Goal: Transaction & Acquisition: Purchase product/service

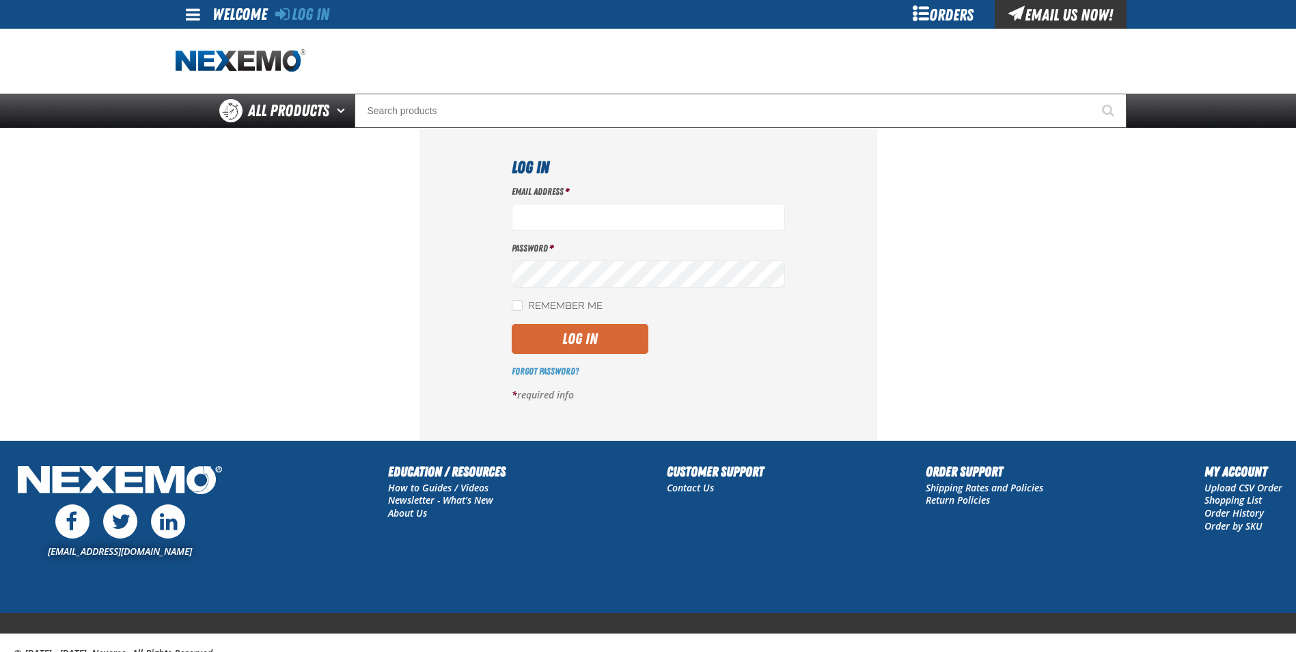
type input "gmiller@capitolchevy.com"
click at [588, 333] on button "Log In" at bounding box center [580, 339] width 137 height 30
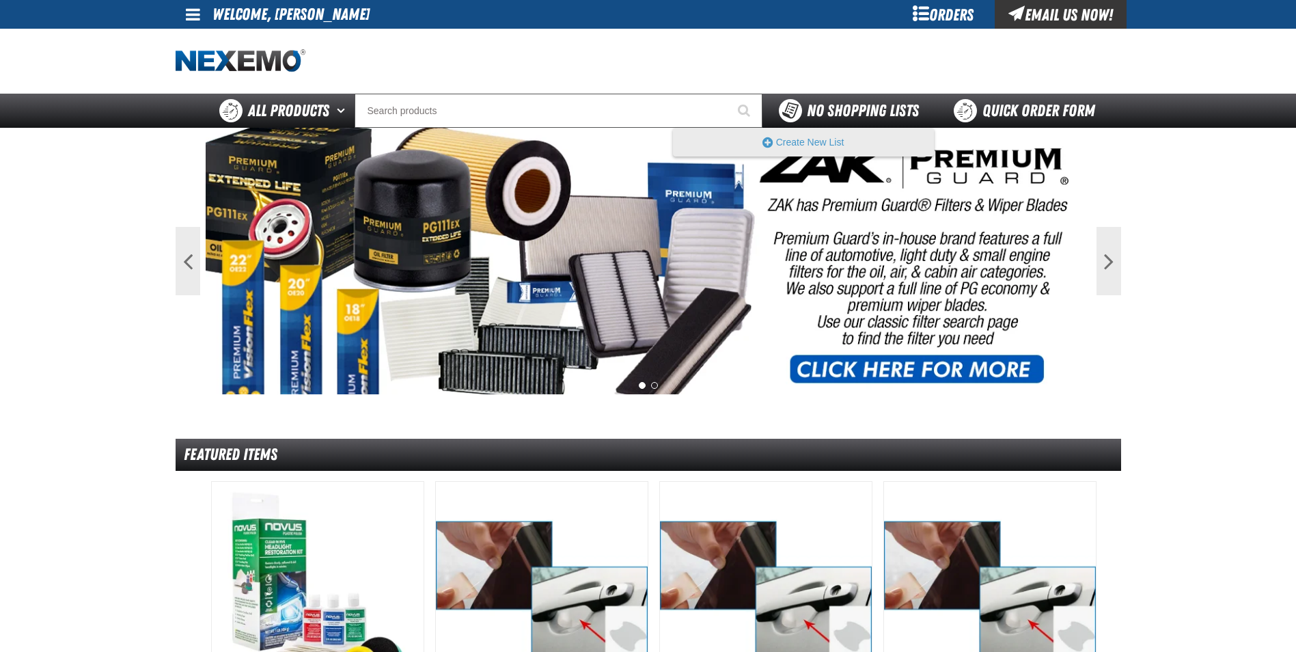
click at [838, 100] on div "No Shopping Lists" at bounding box center [849, 110] width 140 height 23
click at [823, 111] on span "No Shopping Lists" at bounding box center [863, 110] width 112 height 19
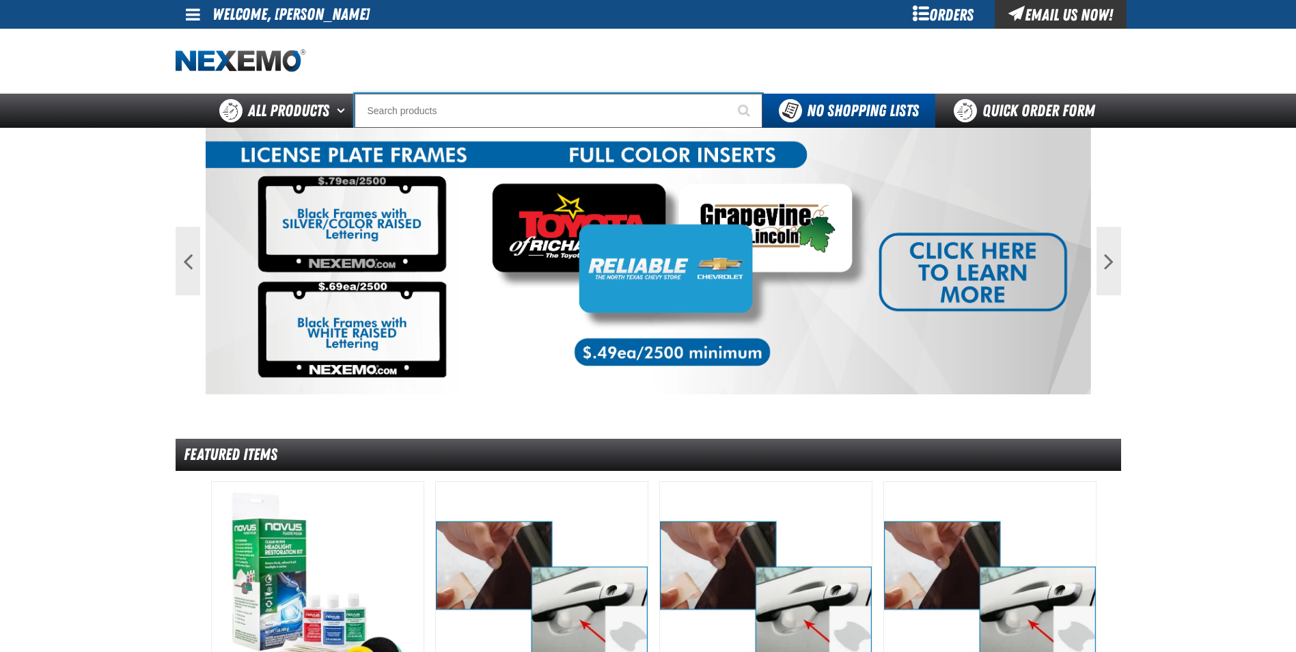
click at [463, 115] on input "Search" at bounding box center [559, 111] width 408 height 34
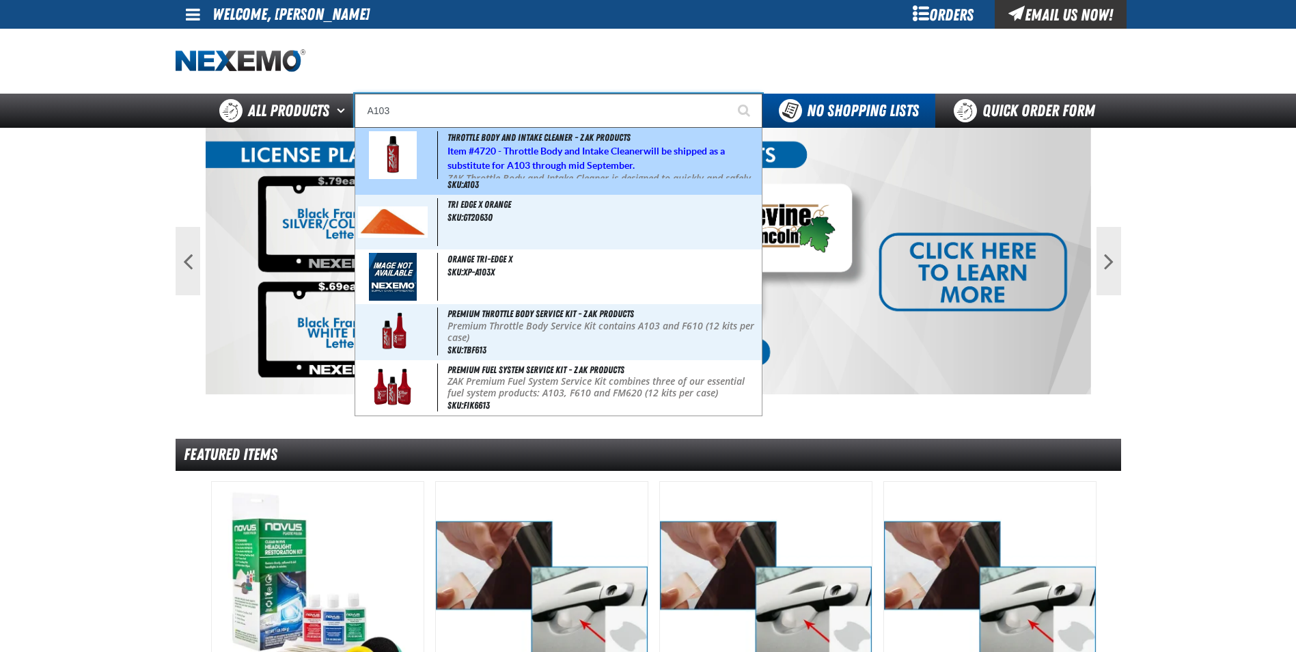
click at [556, 159] on h5 "Item # 4720 - Throttle Body and Intake Cleaner will be shipped as a substitute …" at bounding box center [603, 158] width 312 height 29
type input "Throttle Body and Intake Cleaner - ZAK Products"
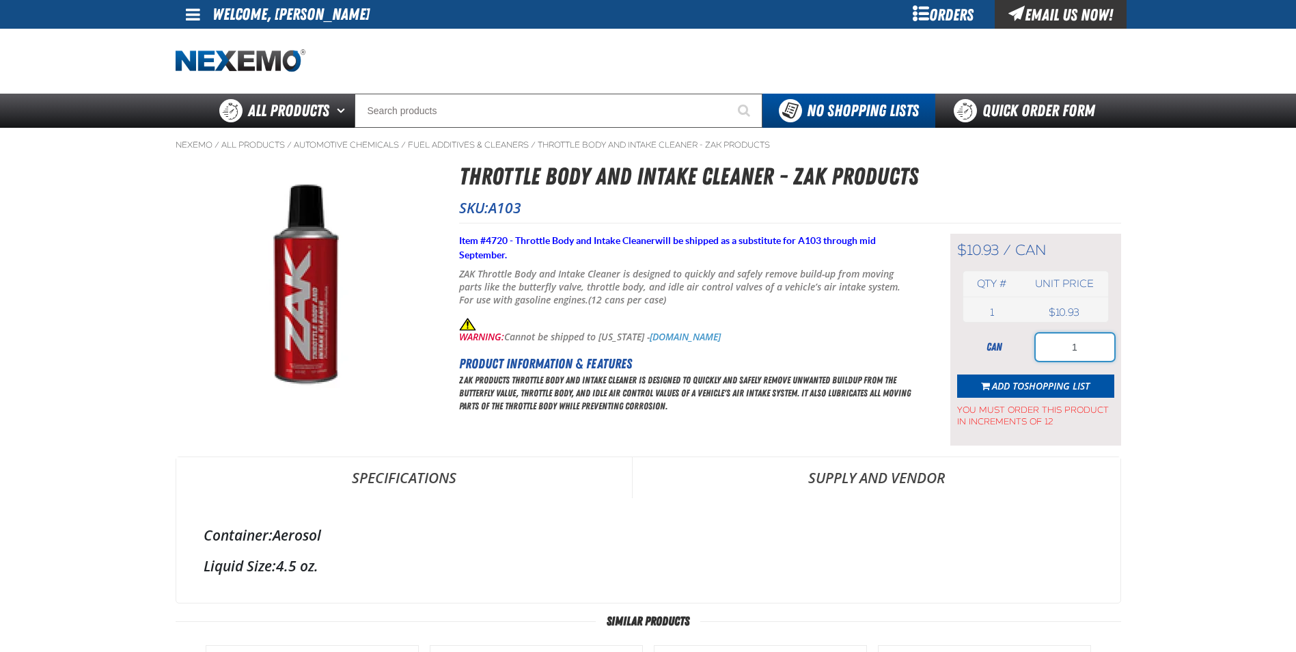
drag, startPoint x: 1092, startPoint y: 344, endPoint x: 1036, endPoint y: 355, distance: 57.0
click at [1041, 352] on input "1" at bounding box center [1075, 346] width 79 height 27
type input "48"
drag, startPoint x: 1080, startPoint y: 388, endPoint x: 1074, endPoint y: 391, distance: 7.0
click at [1080, 387] on span "Shopping List" at bounding box center [1057, 385] width 66 height 13
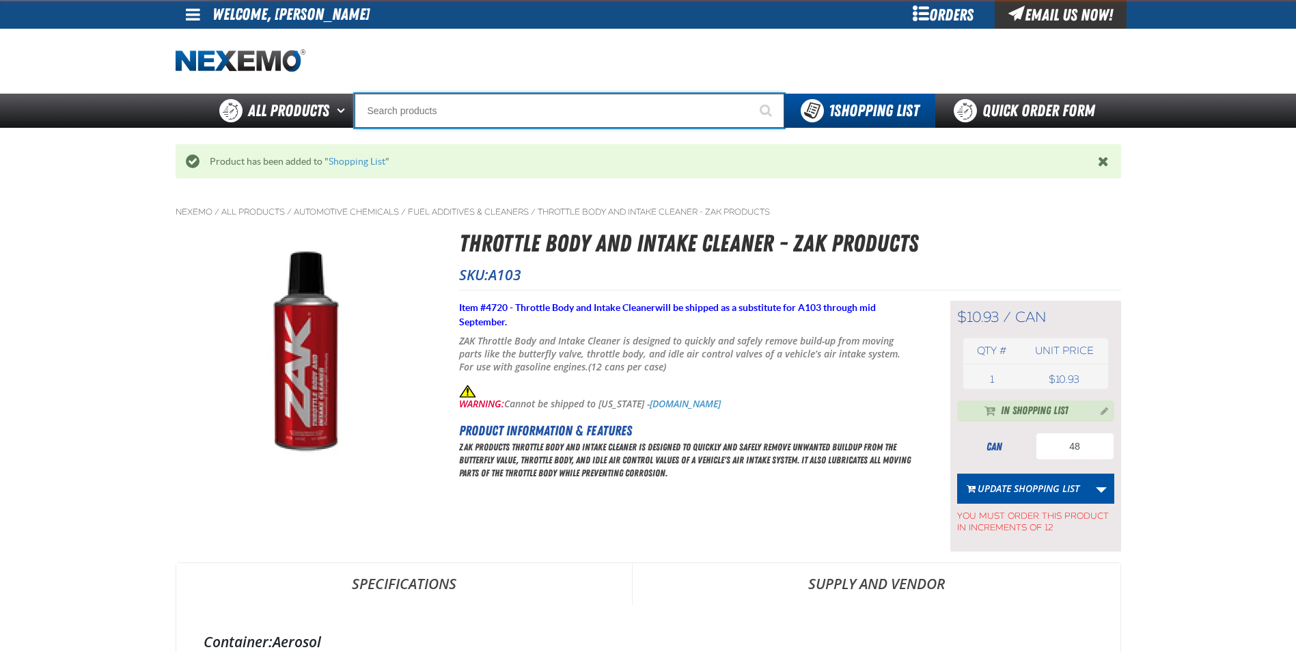
click at [438, 103] on input "Search" at bounding box center [570, 111] width 430 height 34
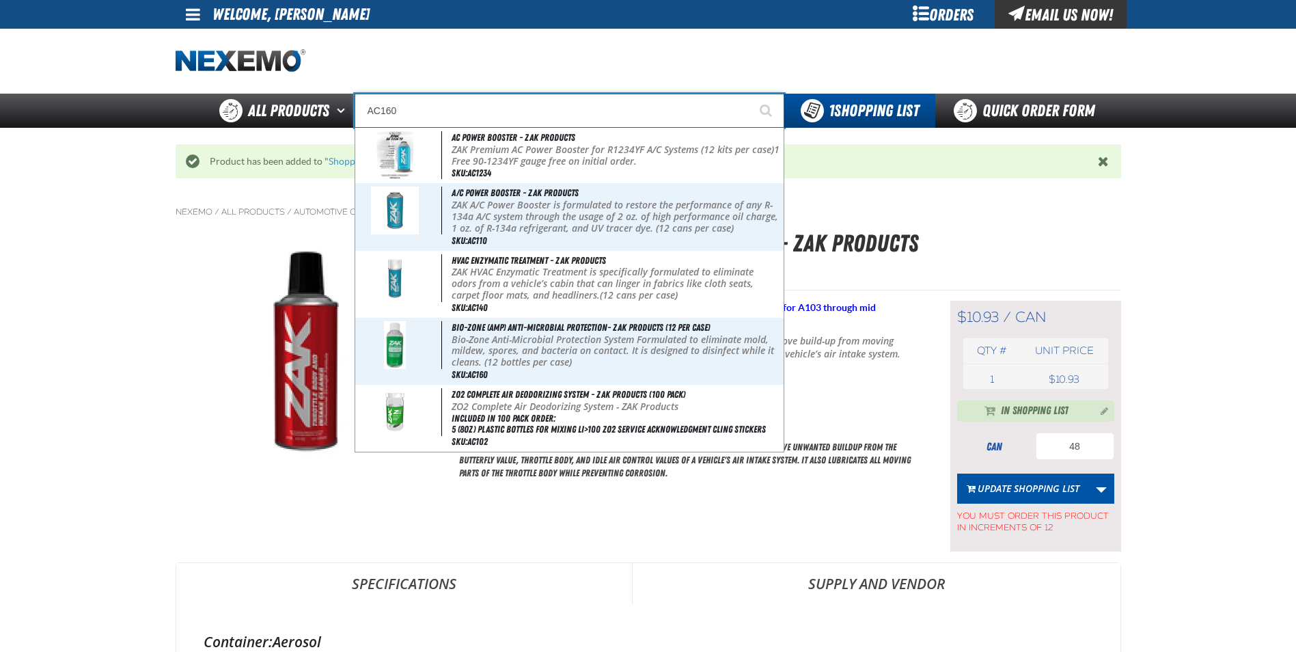
type input "AC160"
click at [750, 94] on button "Start Searching" at bounding box center [767, 111] width 34 height 34
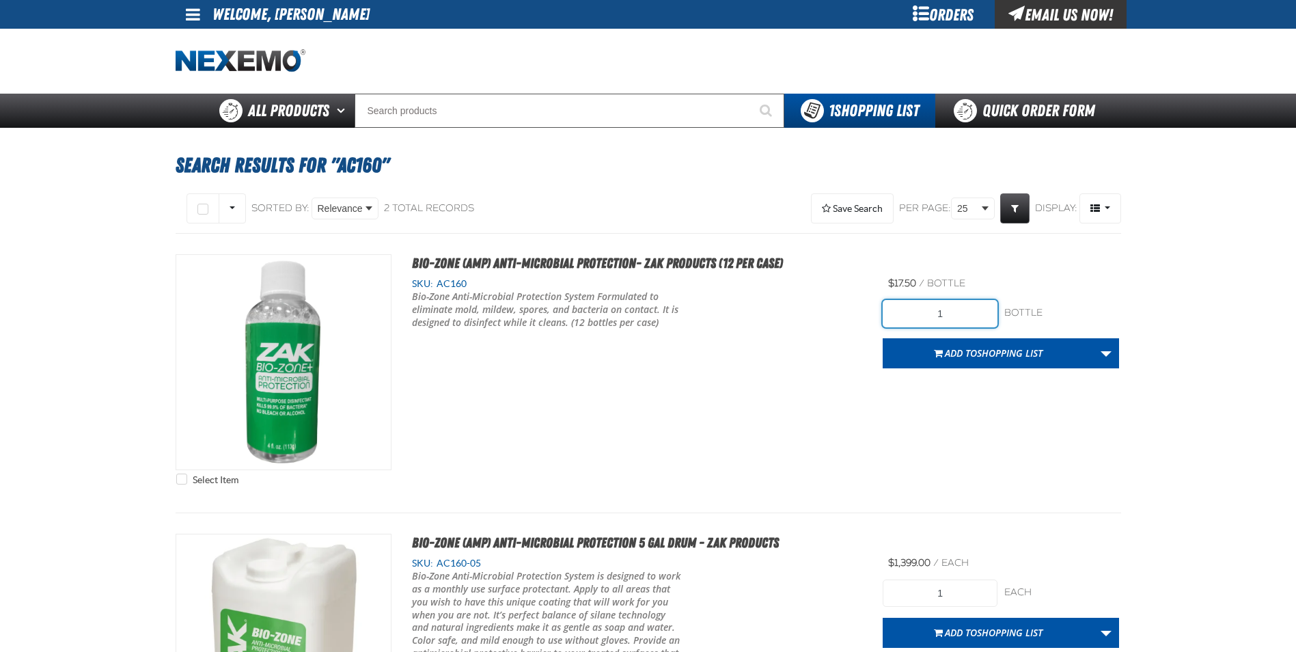
click at [974, 314] on input "1" at bounding box center [940, 313] width 115 height 27
type input "12"
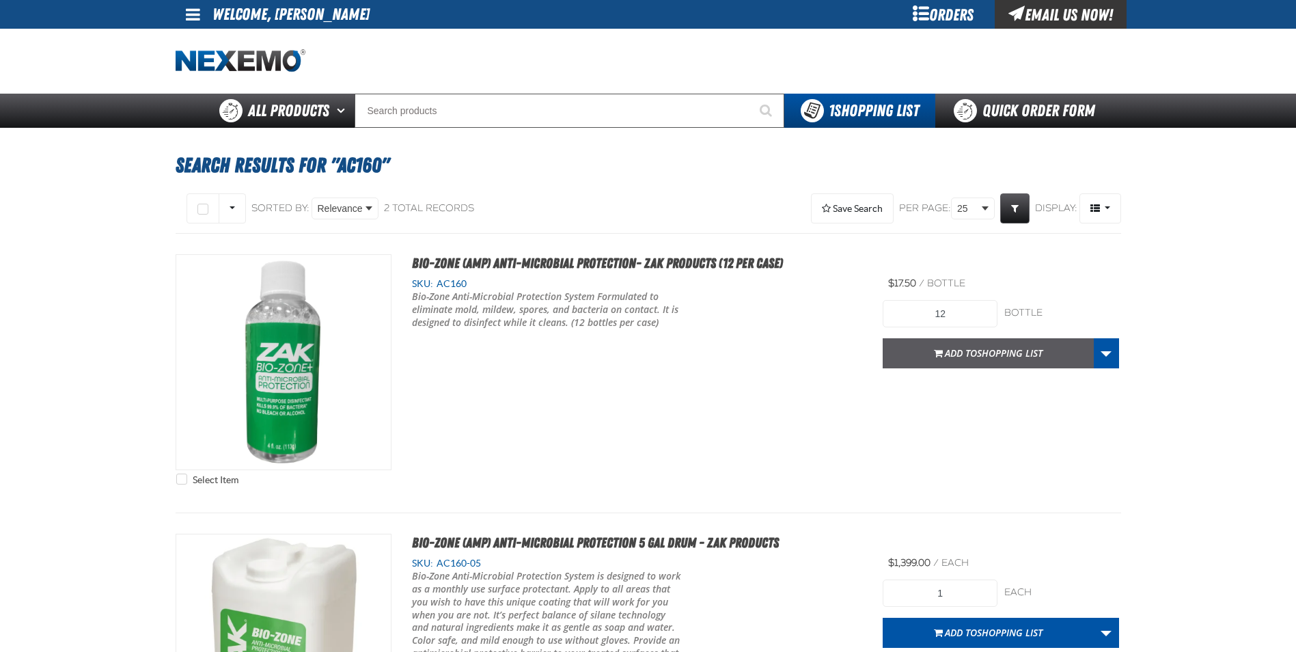
drag, startPoint x: 974, startPoint y: 338, endPoint x: 977, endPoint y: 353, distance: 14.6
click at [975, 340] on button "Add to Shopping List" at bounding box center [988, 353] width 211 height 30
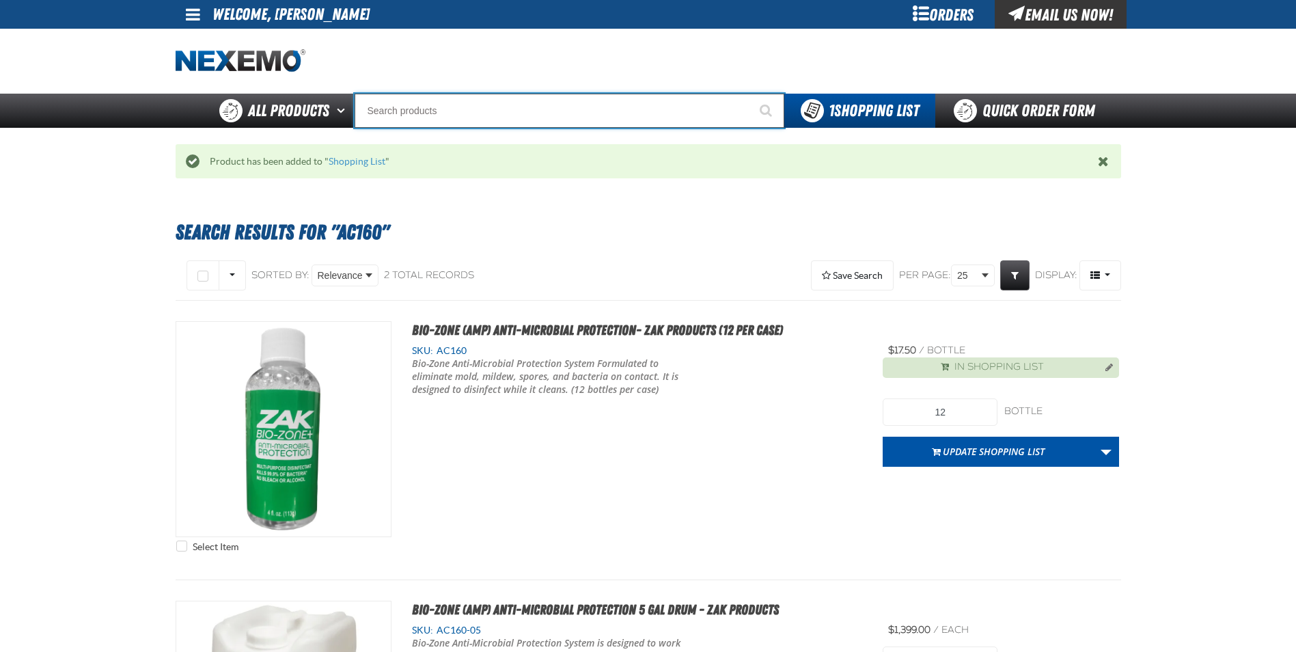
click at [390, 114] on input "Search" at bounding box center [570, 111] width 430 height 34
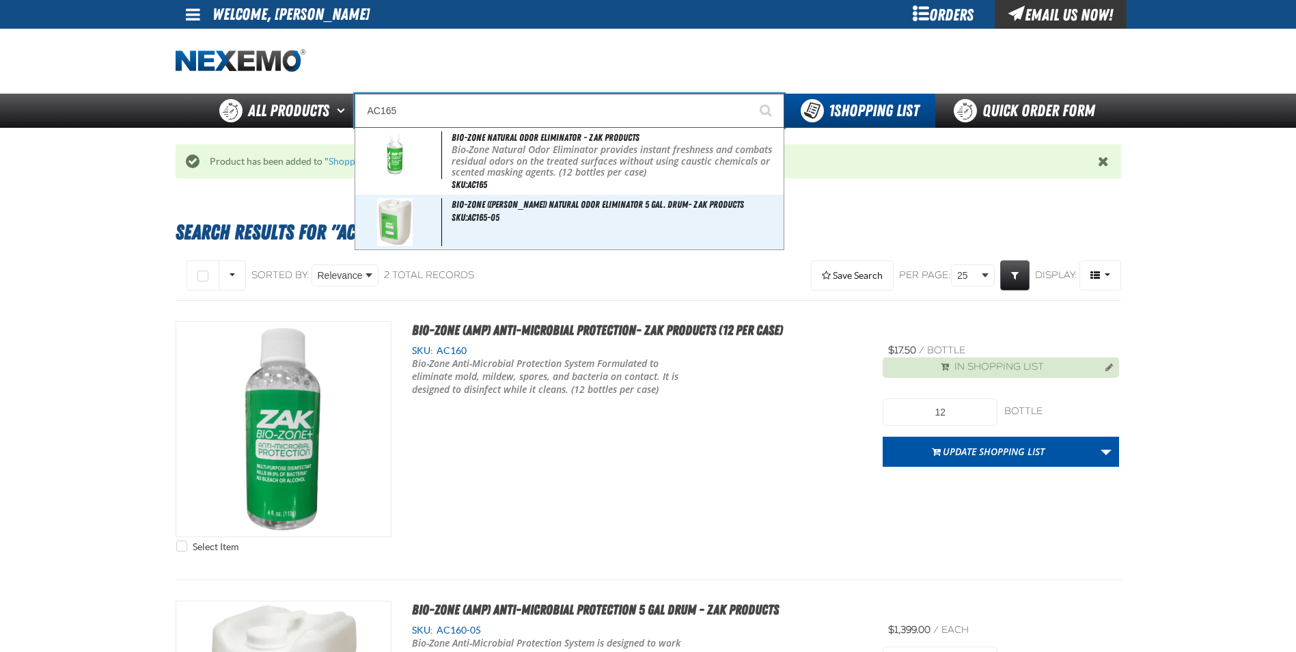
type input "AC165"
click at [750, 94] on button "Start Searching" at bounding box center [767, 111] width 34 height 34
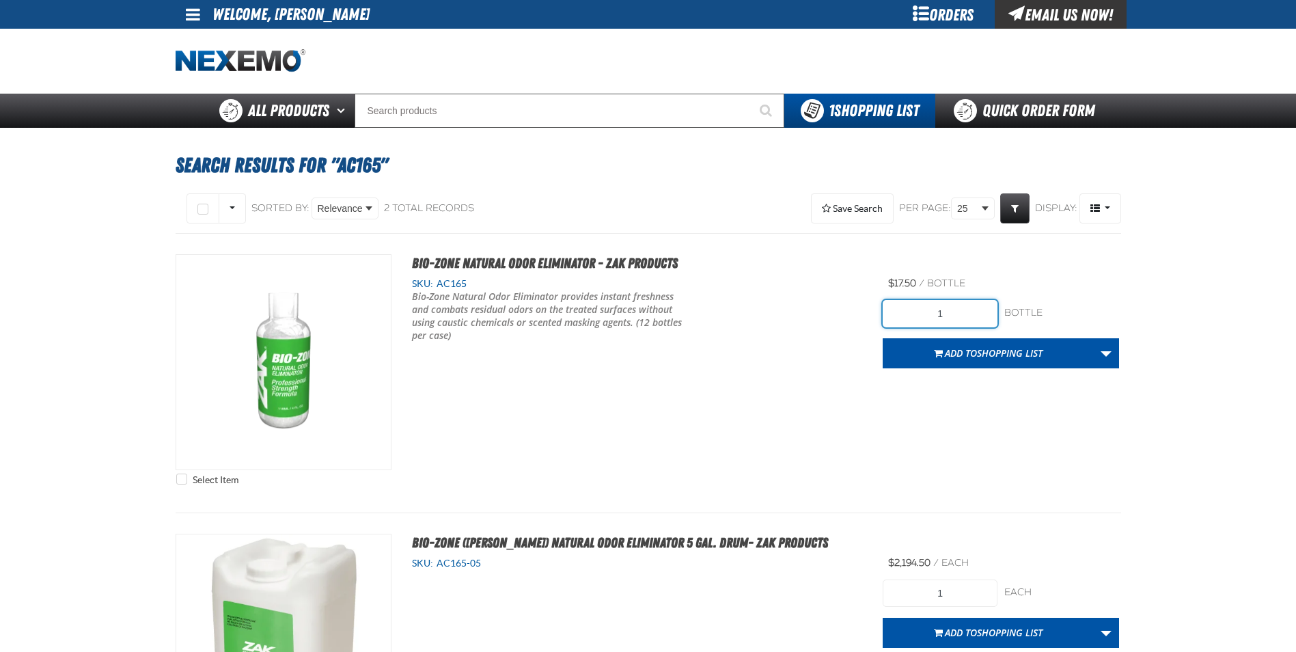
click at [960, 314] on input "1" at bounding box center [940, 313] width 115 height 27
type input "12"
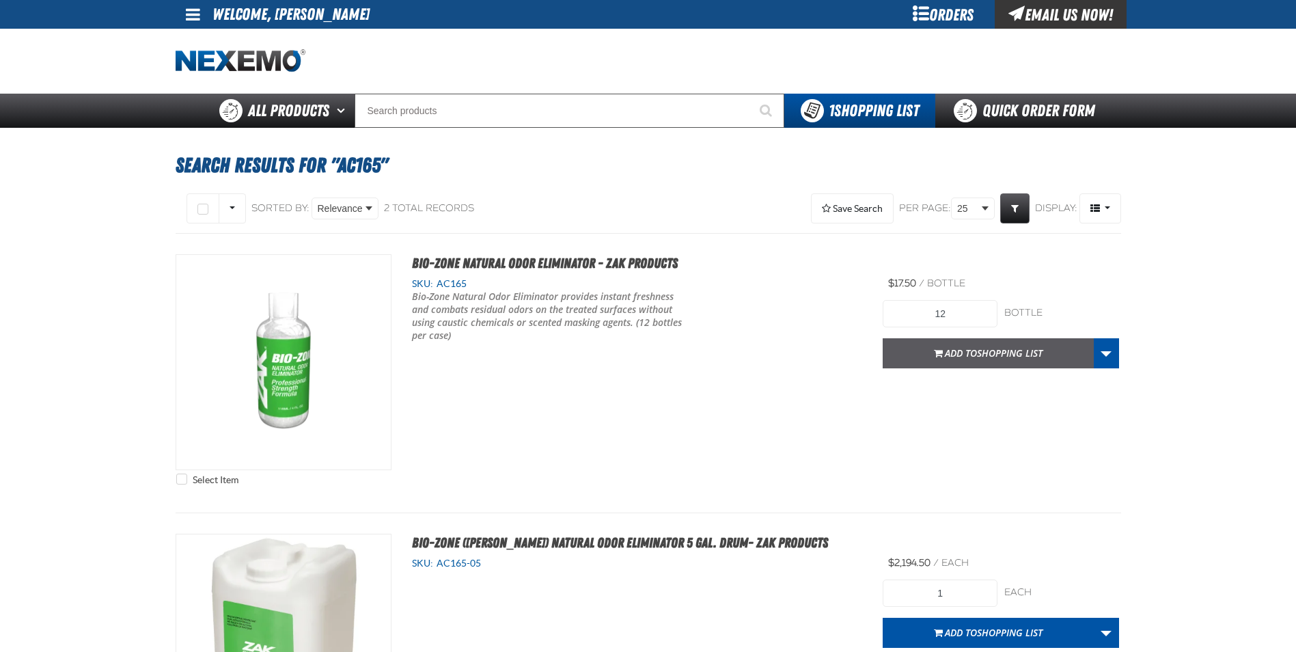
click at [1010, 344] on button "Add to Shopping List" at bounding box center [988, 353] width 211 height 30
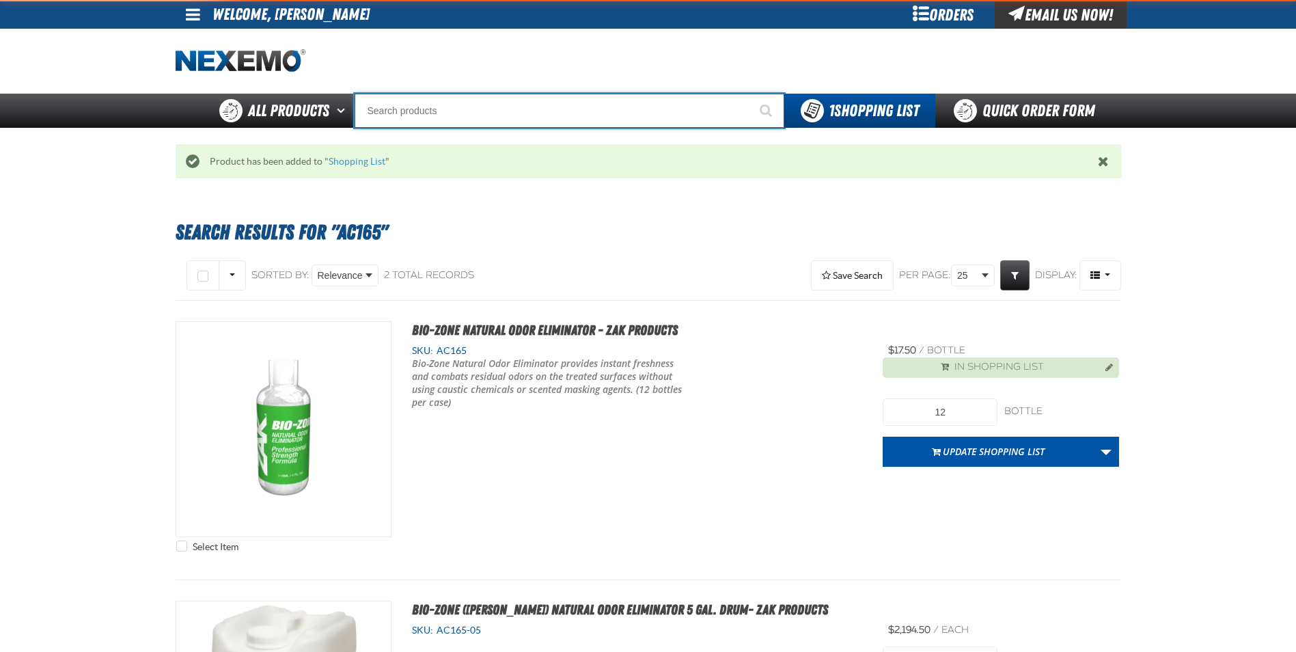
click at [404, 109] on input "Search" at bounding box center [570, 111] width 430 height 34
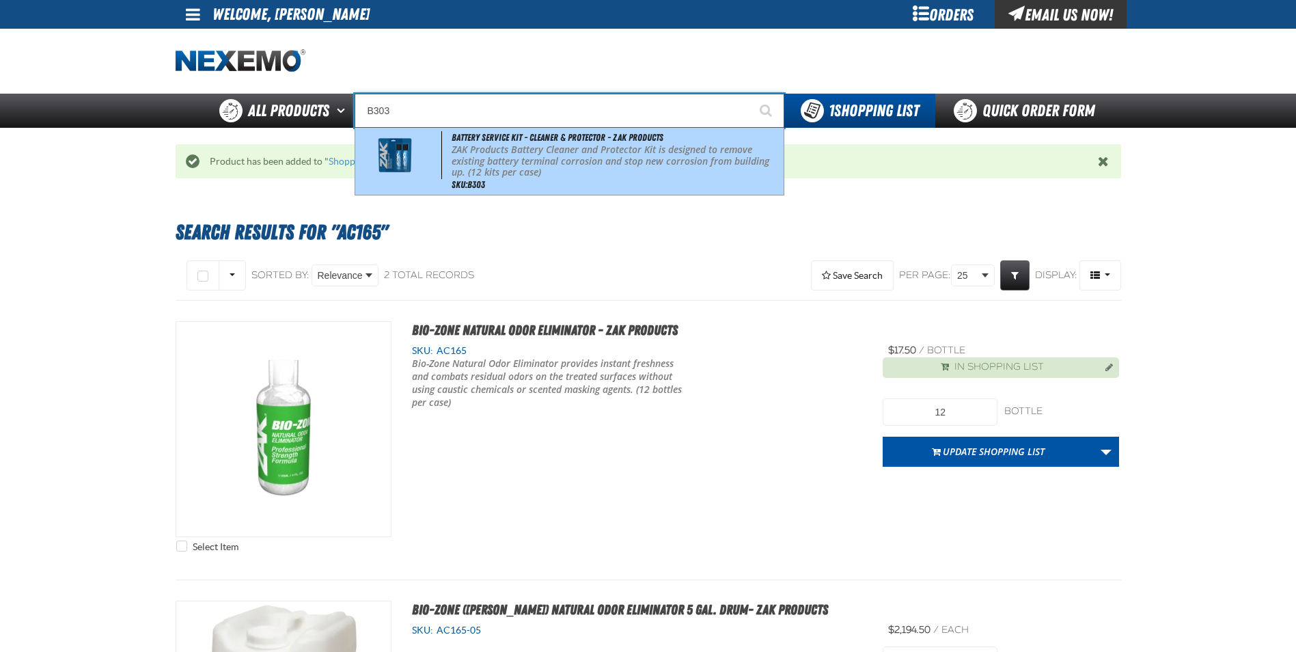
click at [486, 156] on p "ZAK Products Battery Cleaner and Protector Kit is designed to remove existing b…" at bounding box center [616, 161] width 329 height 34
type input "Battery Service Kit - Cleaner & Protector - ZAK Products"
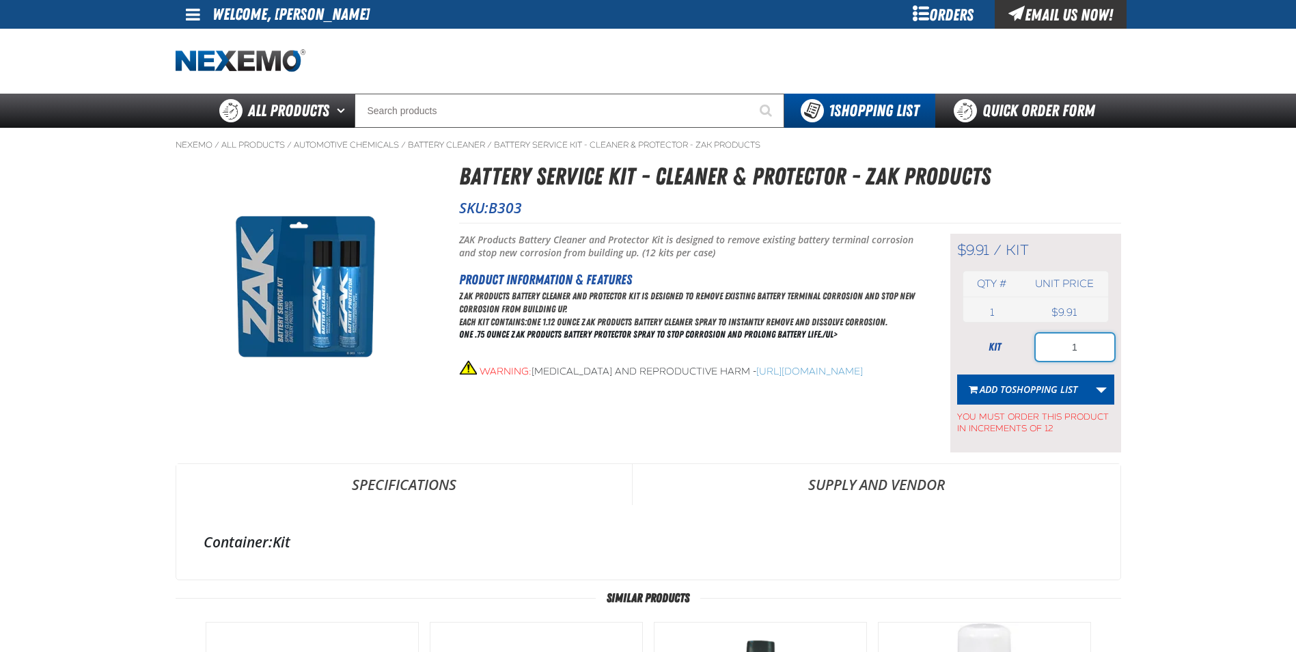
drag, startPoint x: 1081, startPoint y: 347, endPoint x: 996, endPoint y: 352, distance: 84.9
click at [996, 350] on div "kit 1" at bounding box center [1035, 346] width 157 height 27
type input "24"
click at [1059, 397] on button "Add to Shopping List" at bounding box center [1023, 389] width 132 height 30
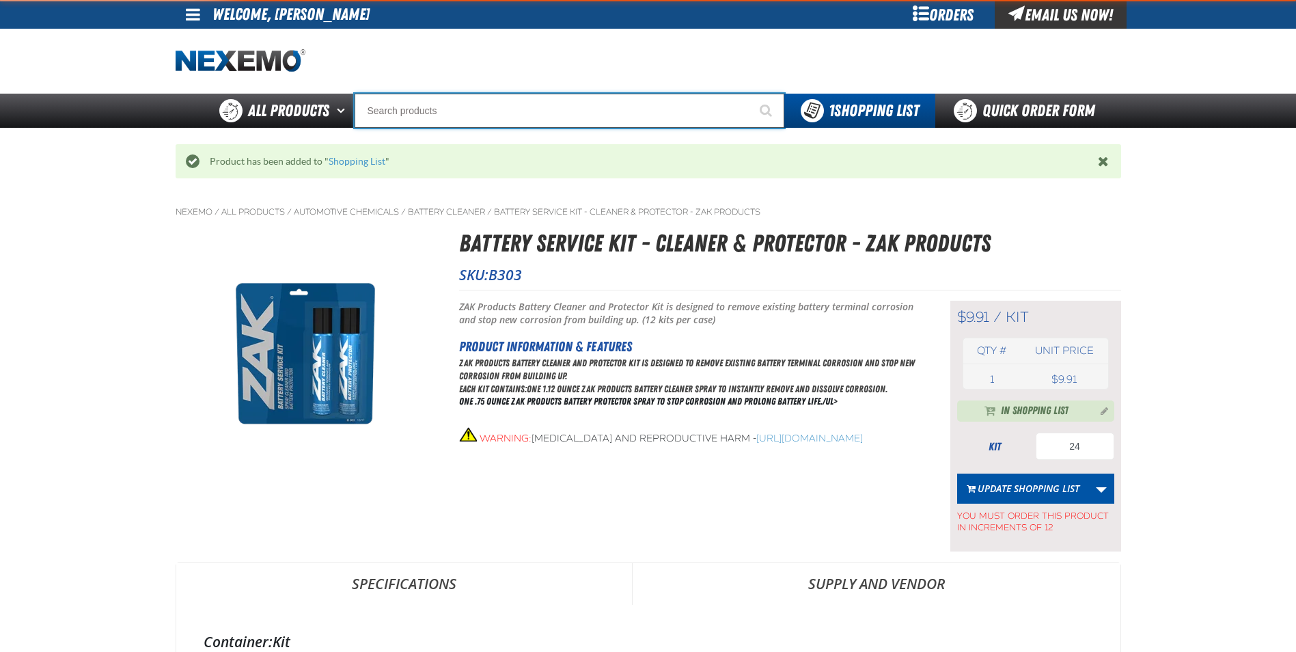
click at [445, 112] on input "Search" at bounding box center [570, 111] width 430 height 34
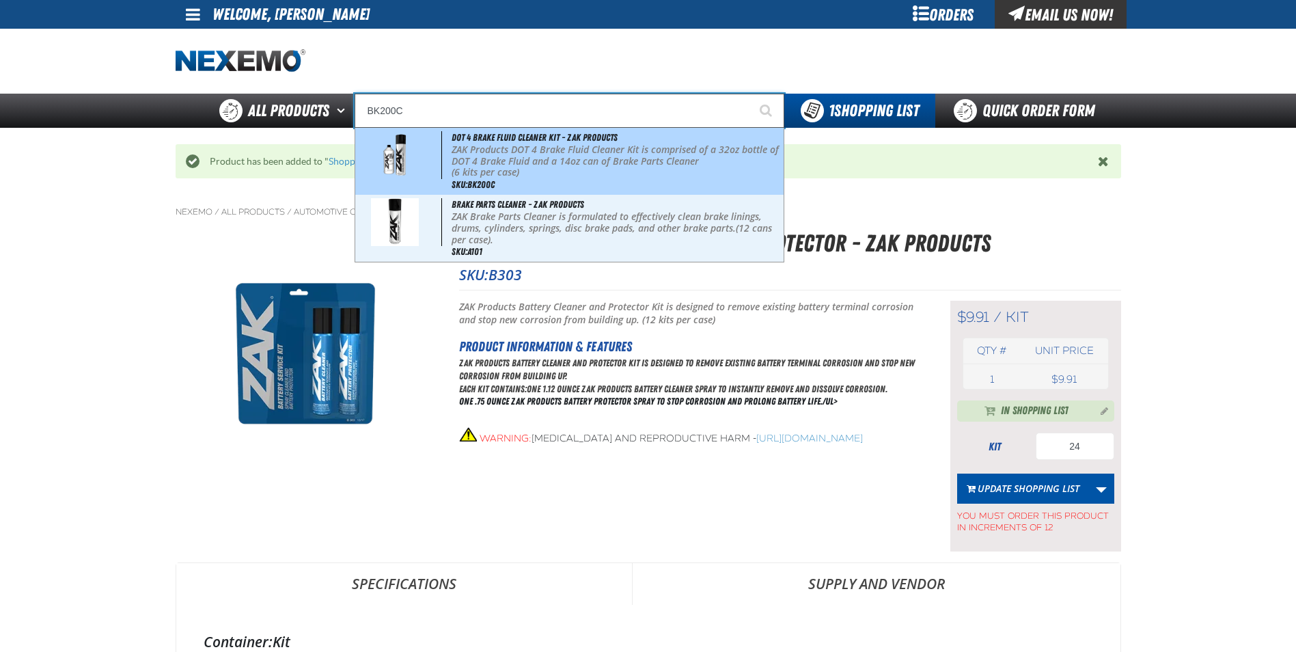
click at [536, 159] on p "ZAK Products DOT 4 Brake Fluid Cleaner Kit is comprised of a 32oz bottle of DOT…" at bounding box center [616, 155] width 329 height 23
type input "DOT 4 Brake Fluid Cleaner Kit - ZAK Products"
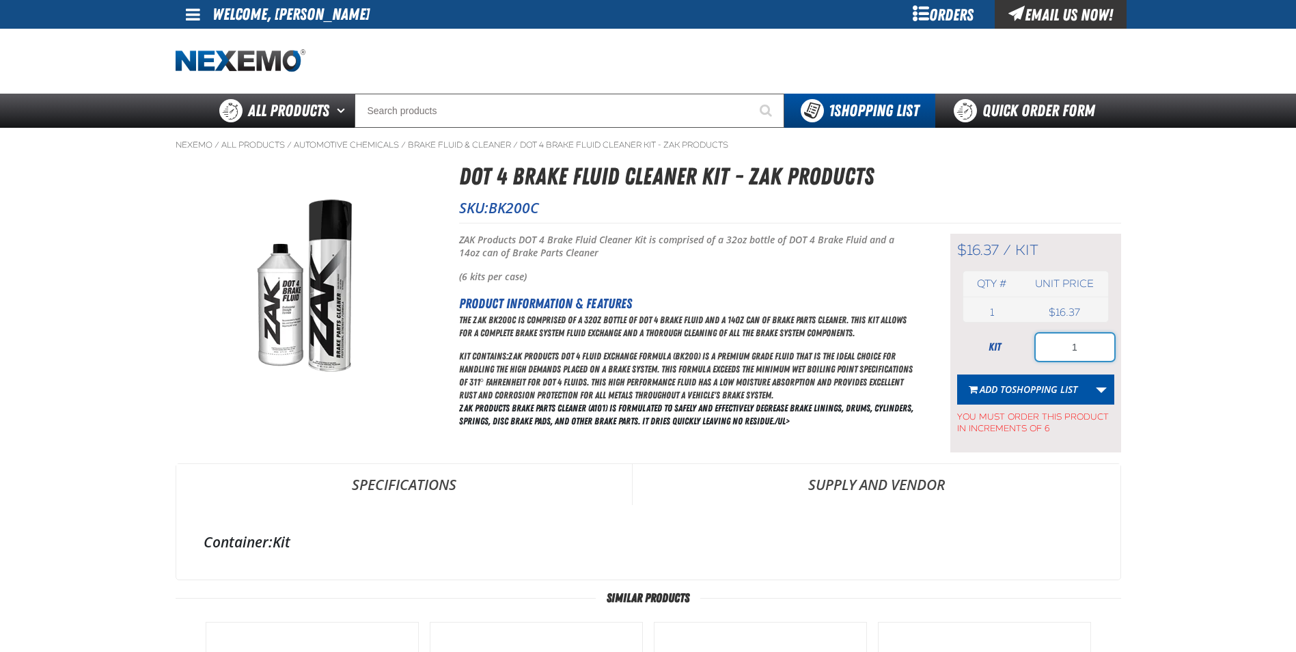
click at [1100, 351] on input "1" at bounding box center [1075, 346] width 79 height 27
type input "18"
click at [1045, 394] on span "Shopping List" at bounding box center [1045, 389] width 66 height 13
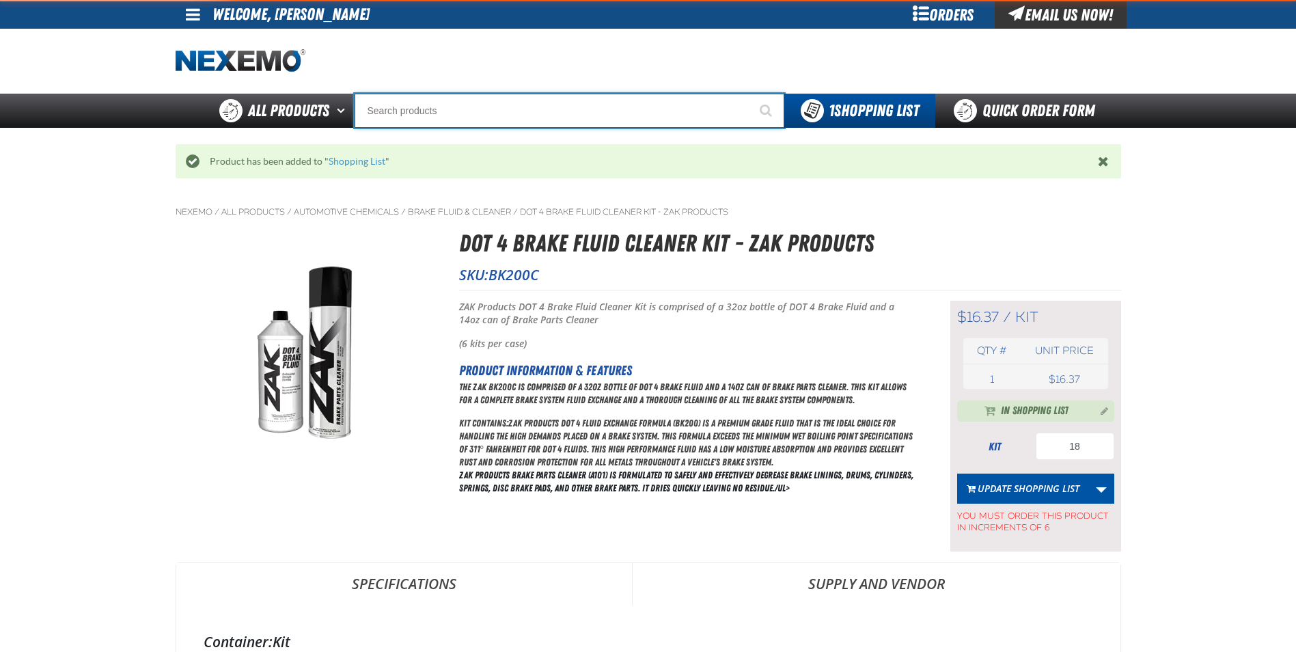
click at [408, 100] on input "Search" at bounding box center [570, 111] width 430 height 34
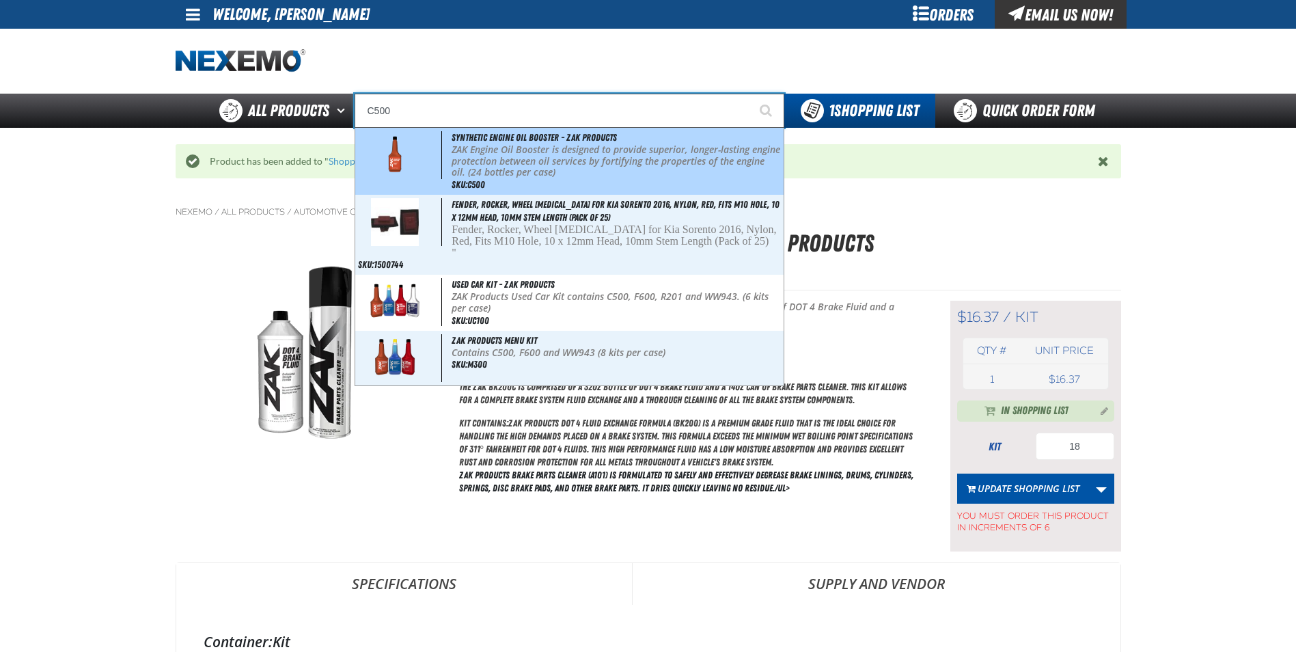
click at [487, 152] on p "ZAK Engine Oil Booster is designed to provide superior, longer-lasting engine p…" at bounding box center [616, 161] width 329 height 34
type input "Synthetic Engine Oil Booster - ZAK Products"
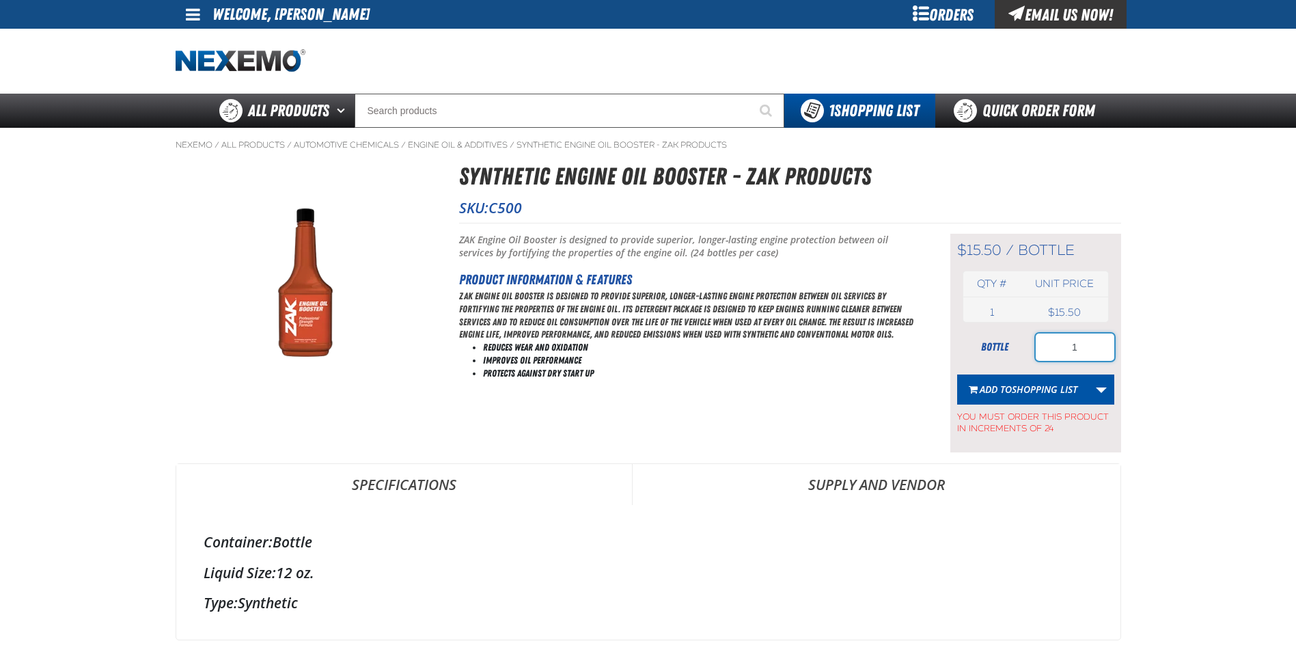
click at [1090, 350] on input "1" at bounding box center [1075, 346] width 79 height 27
type input "120"
click at [1036, 389] on span "Shopping List" at bounding box center [1045, 389] width 66 height 13
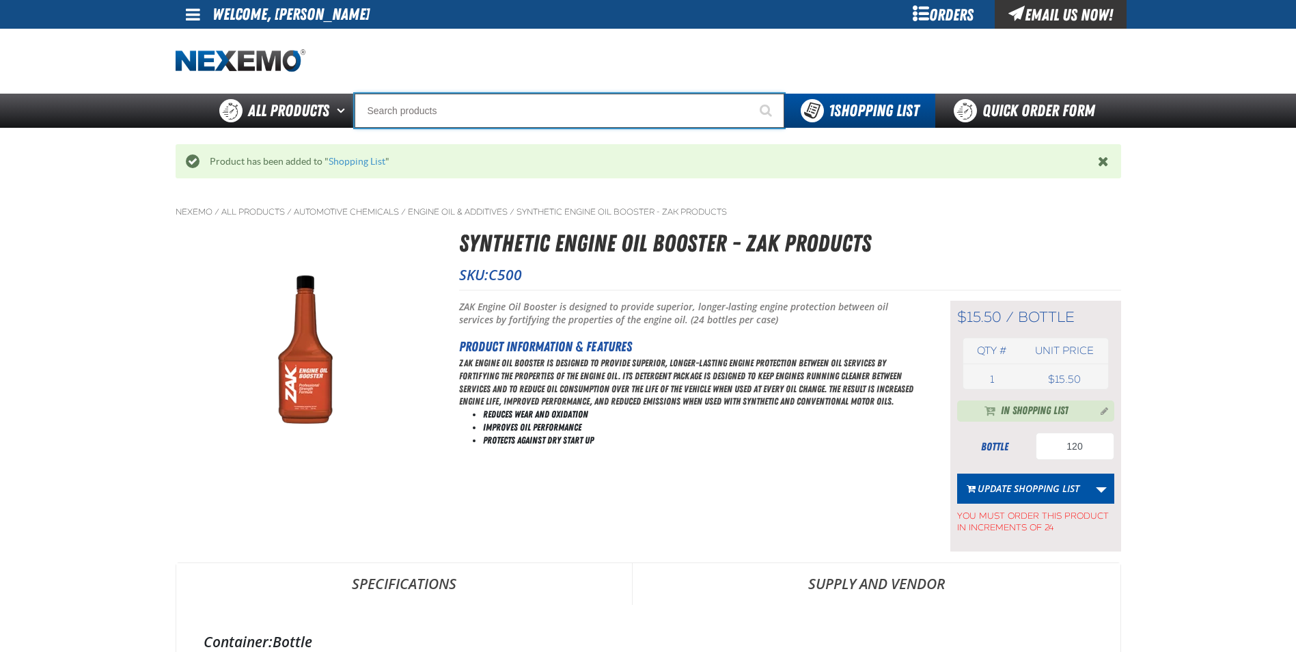
click at [470, 114] on input "Search" at bounding box center [570, 111] width 430 height 34
type input "D"
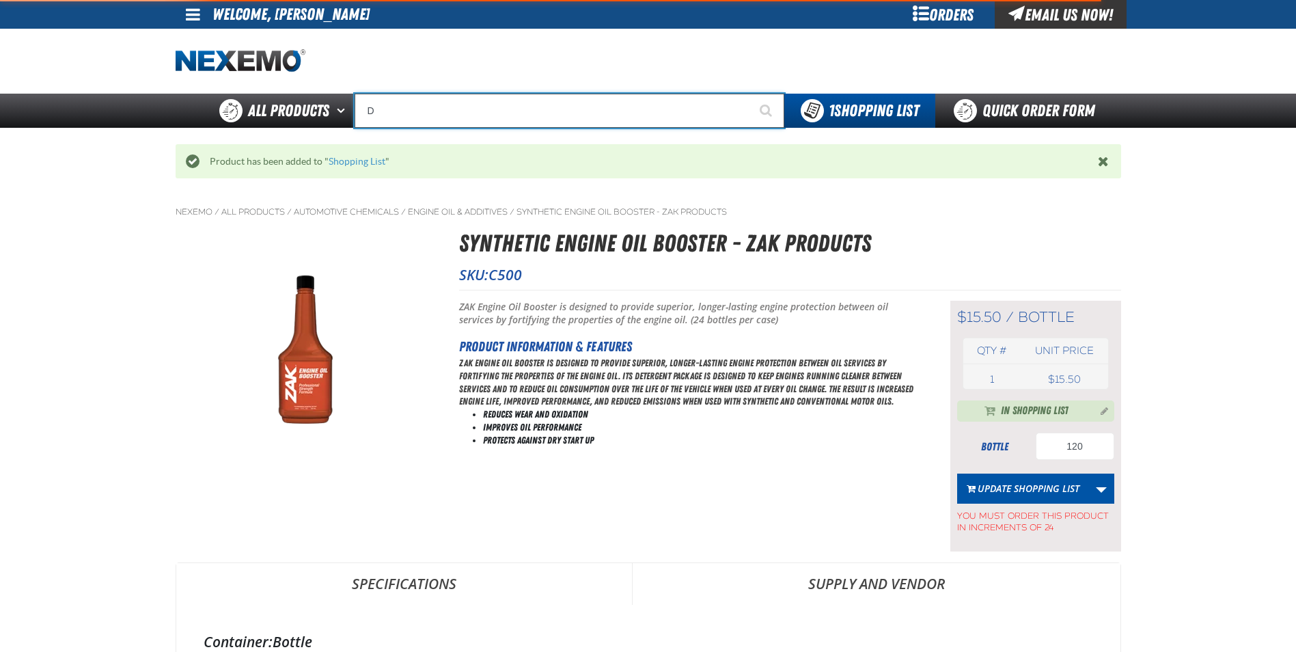
type input "D Alkaline Battery 1.5 Volt (ph)"
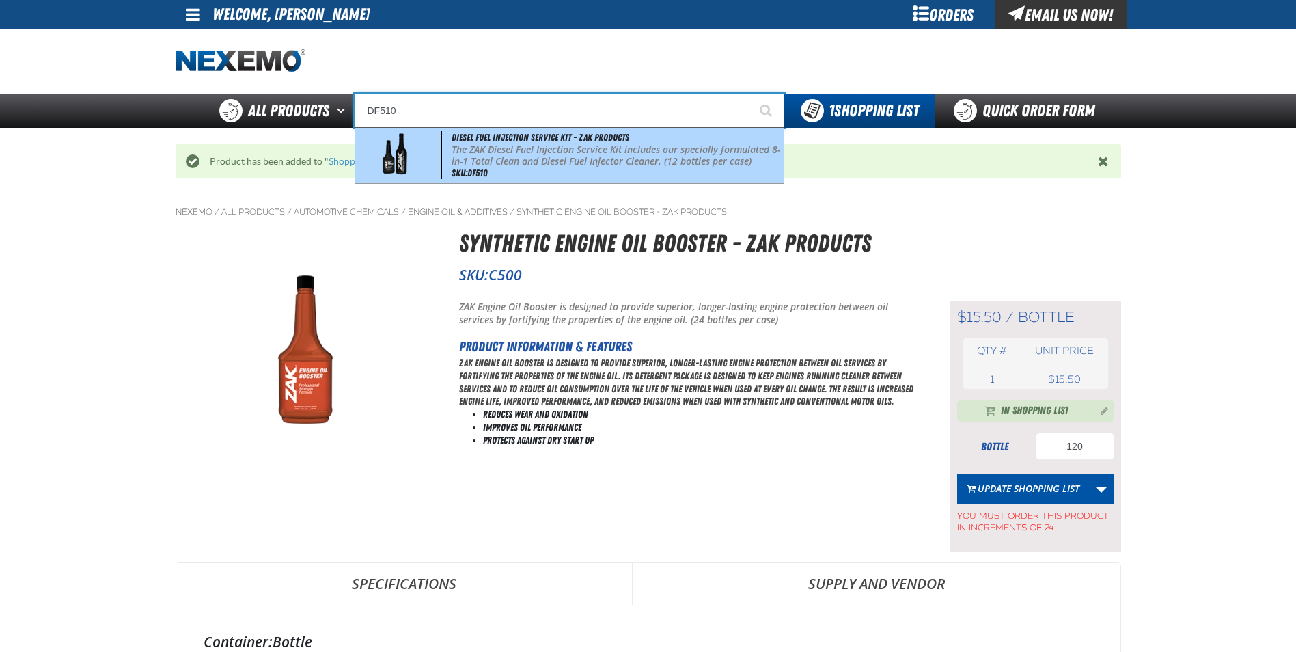
click at [523, 165] on p "The ZAK Diesel Fuel Injection Service Kit includes our specially formulated 8-i…" at bounding box center [616, 155] width 329 height 23
type input "Diesel Fuel Injection Service Kit - ZAK Products"
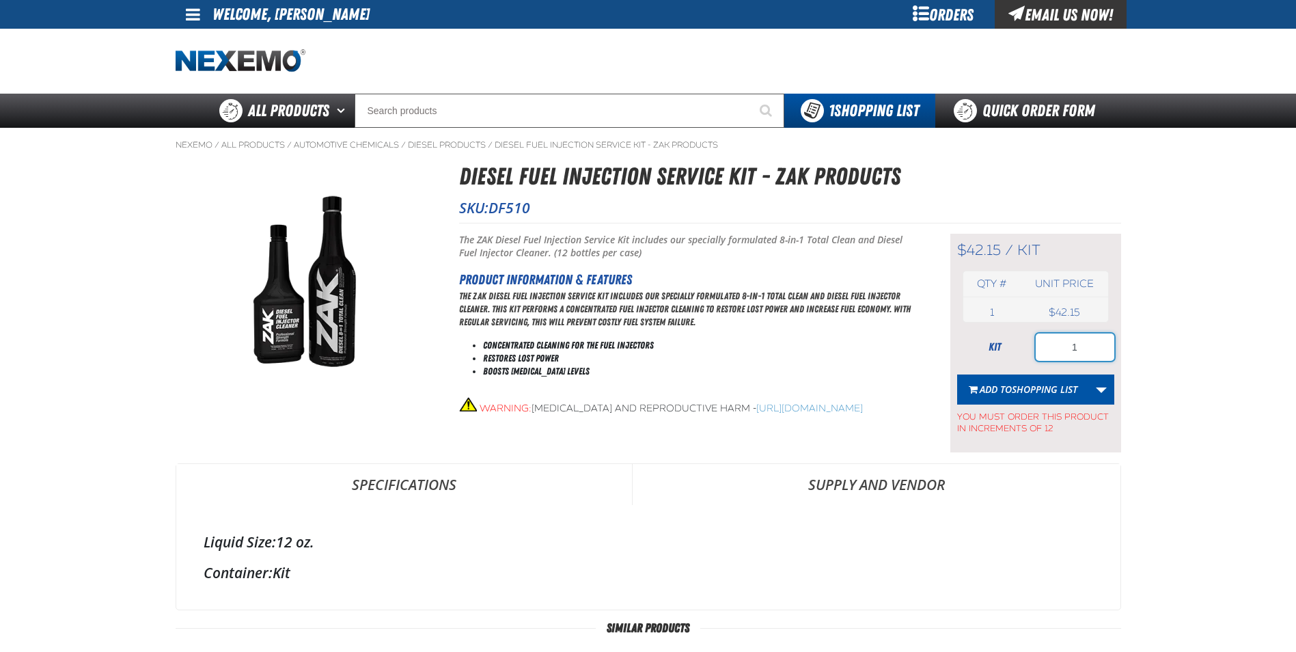
click at [1094, 344] on input "1" at bounding box center [1075, 346] width 79 height 27
type input "12"
click at [1045, 386] on span "Shopping List" at bounding box center [1045, 389] width 66 height 13
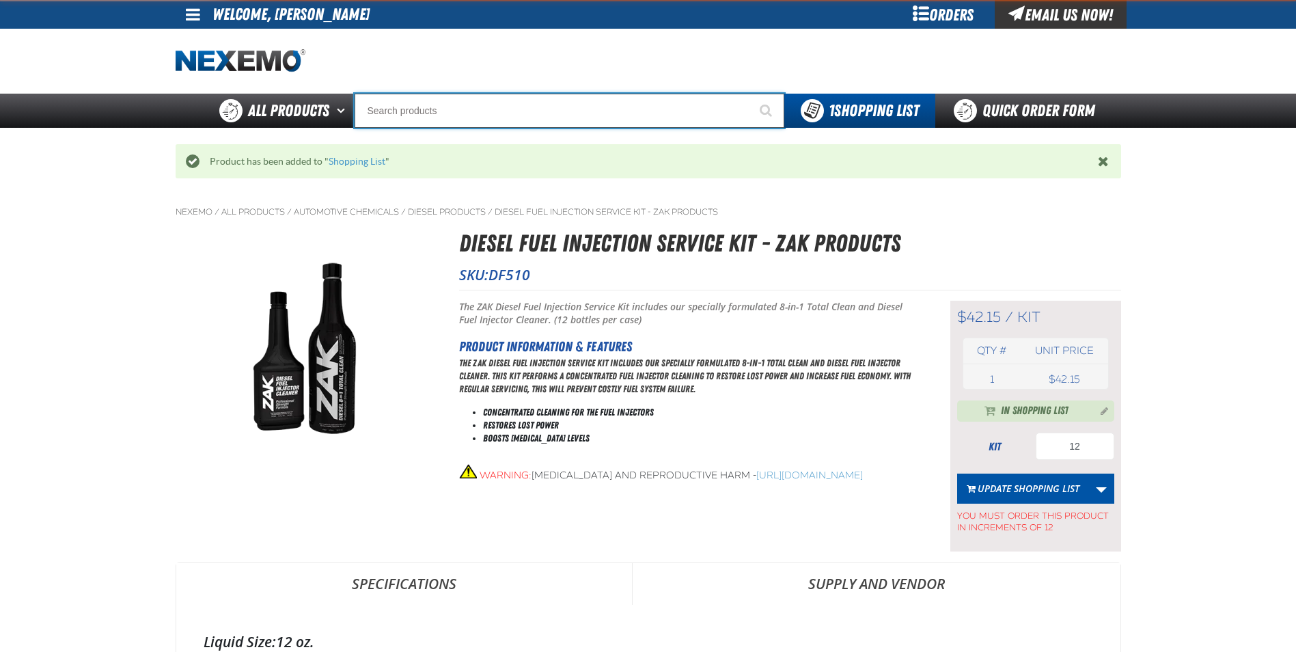
click at [415, 108] on input "Search" at bounding box center [570, 111] width 430 height 34
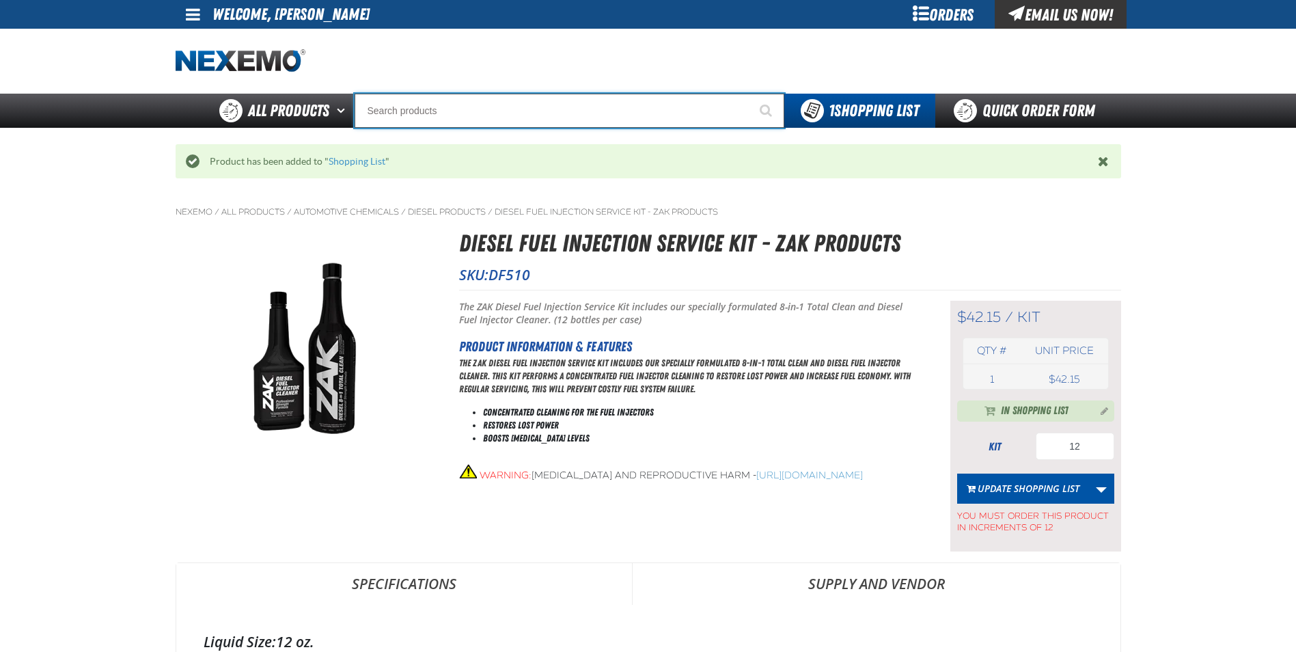
type input "D"
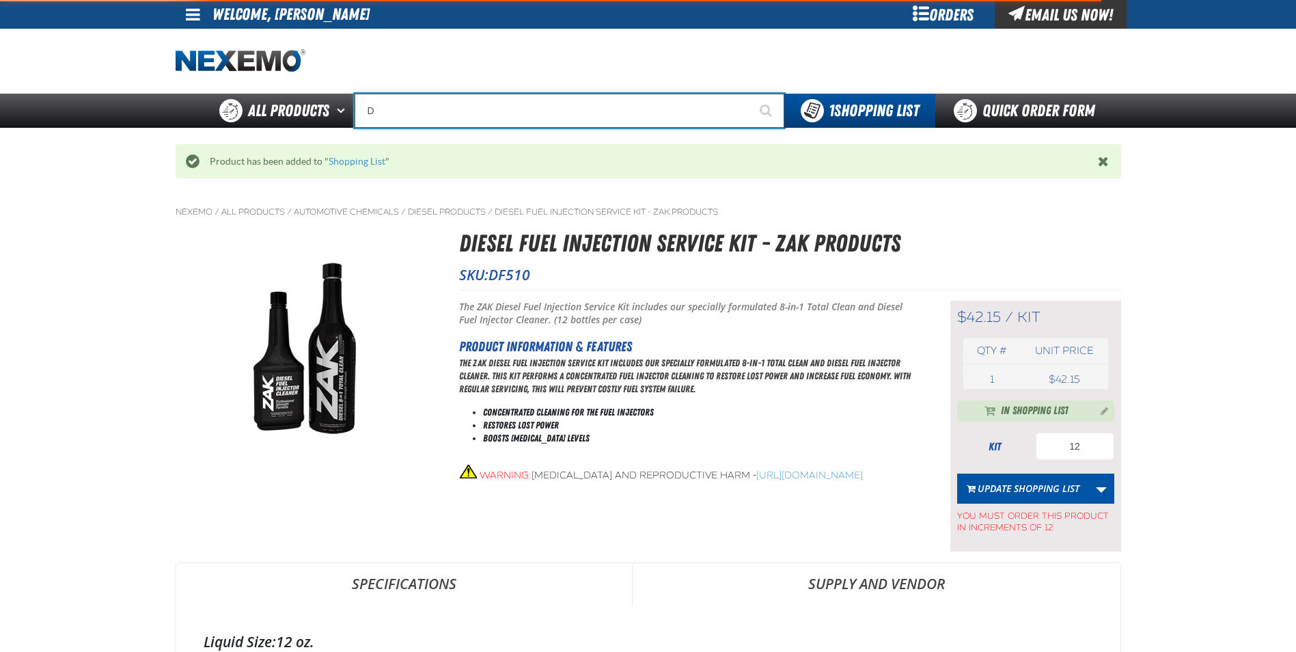
type input "D Alkaline Battery 1.5 Volt (ph)"
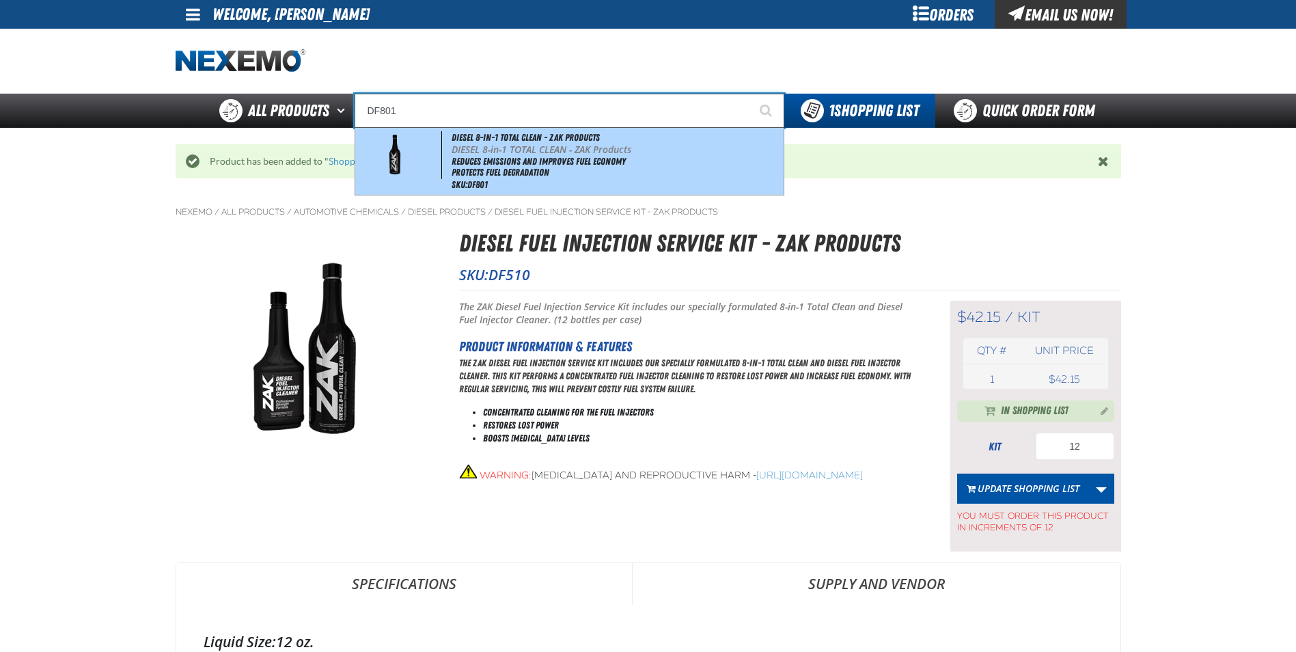
click at [538, 158] on li "Reduces Emissions and Improves Fuel Economy" at bounding box center [616, 162] width 329 height 12
type input "DIESEL 8-in-1 TOTAL CLEAN - ZAK Products"
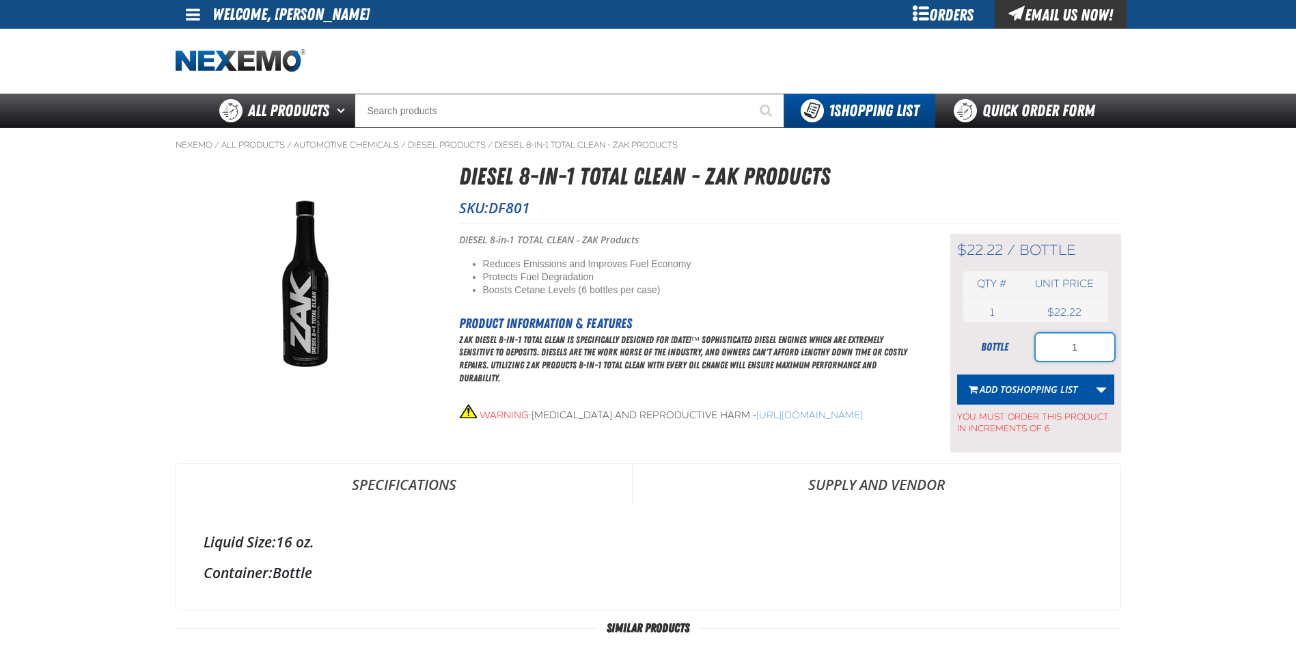
drag, startPoint x: 1082, startPoint y: 350, endPoint x: 1049, endPoint y: 351, distance: 32.8
click at [1049, 352] on input "1" at bounding box center [1075, 346] width 79 height 27
type input "24"
click at [1043, 393] on span "Shopping List" at bounding box center [1045, 389] width 66 height 13
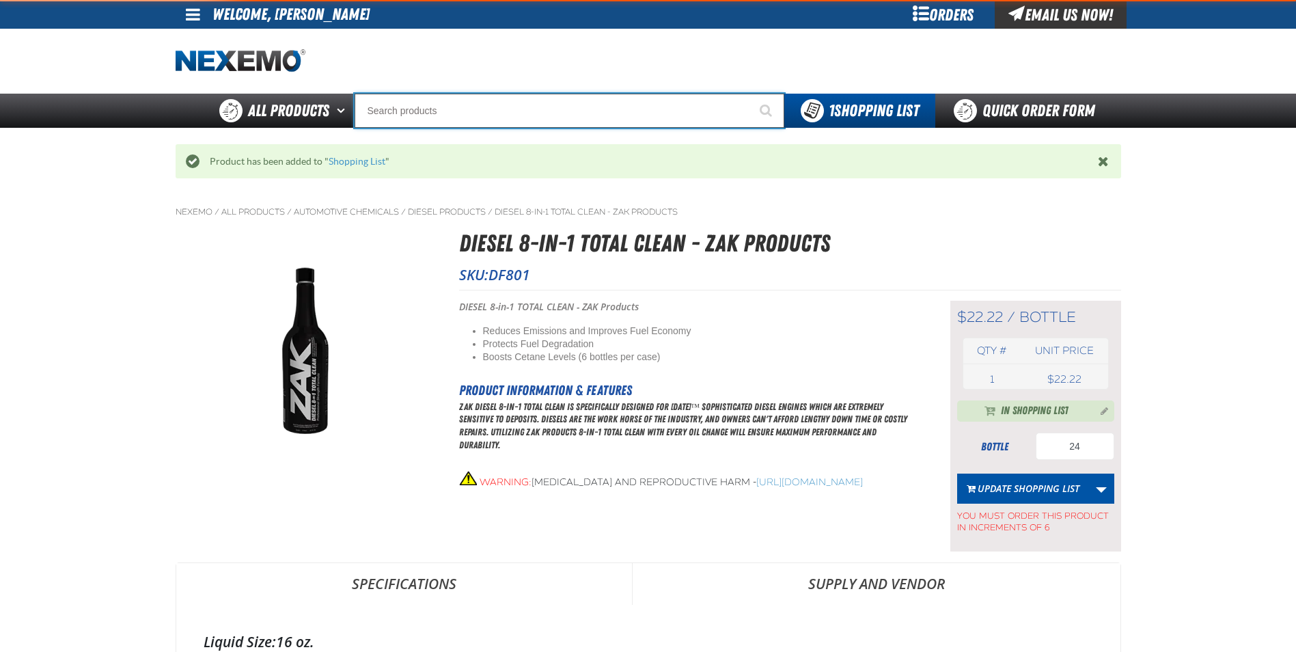
click at [465, 111] on input "Search" at bounding box center [570, 111] width 430 height 34
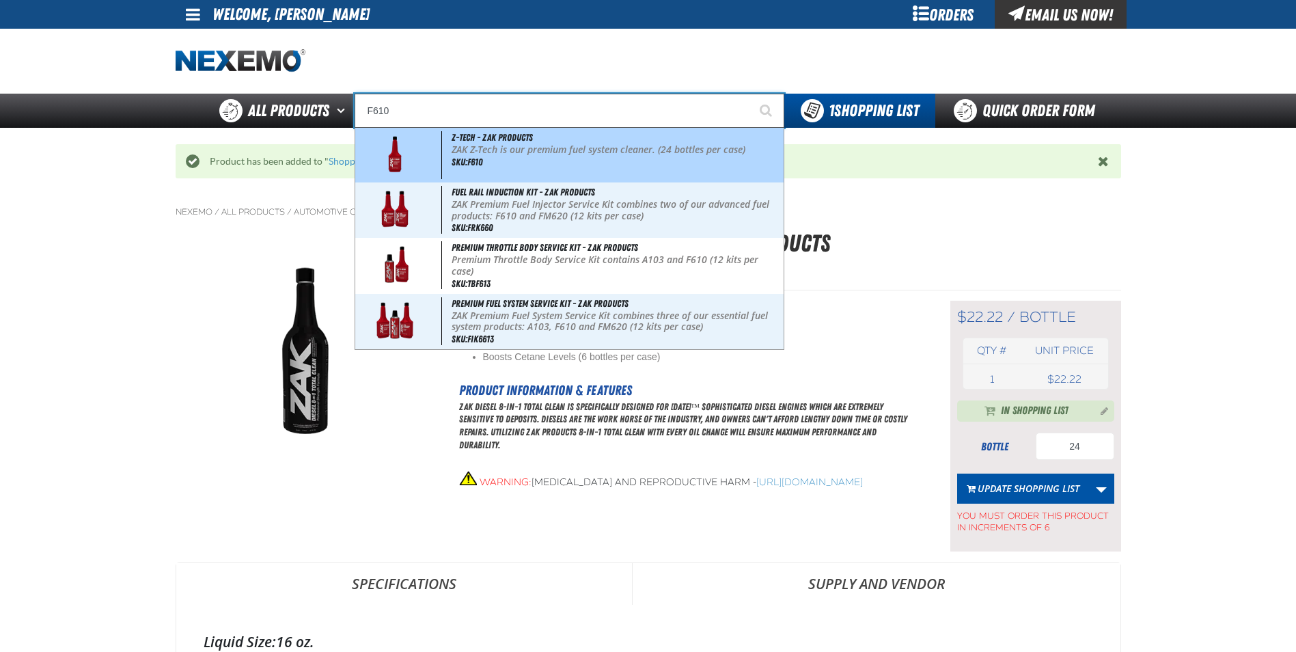
click at [570, 169] on div "Z-Tech - ZAK Products ZAK Z-Tech is our premium fuel system cleaner. (24 bottle…" at bounding box center [569, 155] width 428 height 55
type input "Z-Tech - ZAK Products"
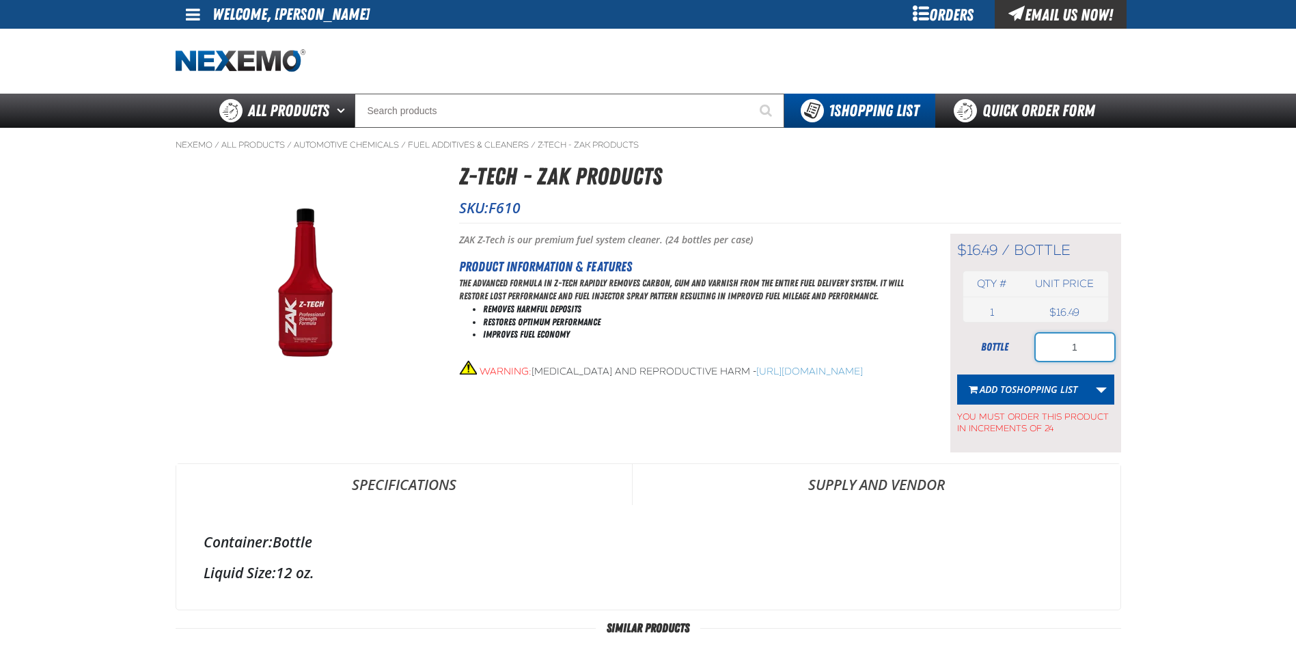
click at [1102, 347] on input "1" at bounding box center [1075, 346] width 79 height 27
type input "120"
click at [1034, 392] on span "Shopping List" at bounding box center [1045, 389] width 66 height 13
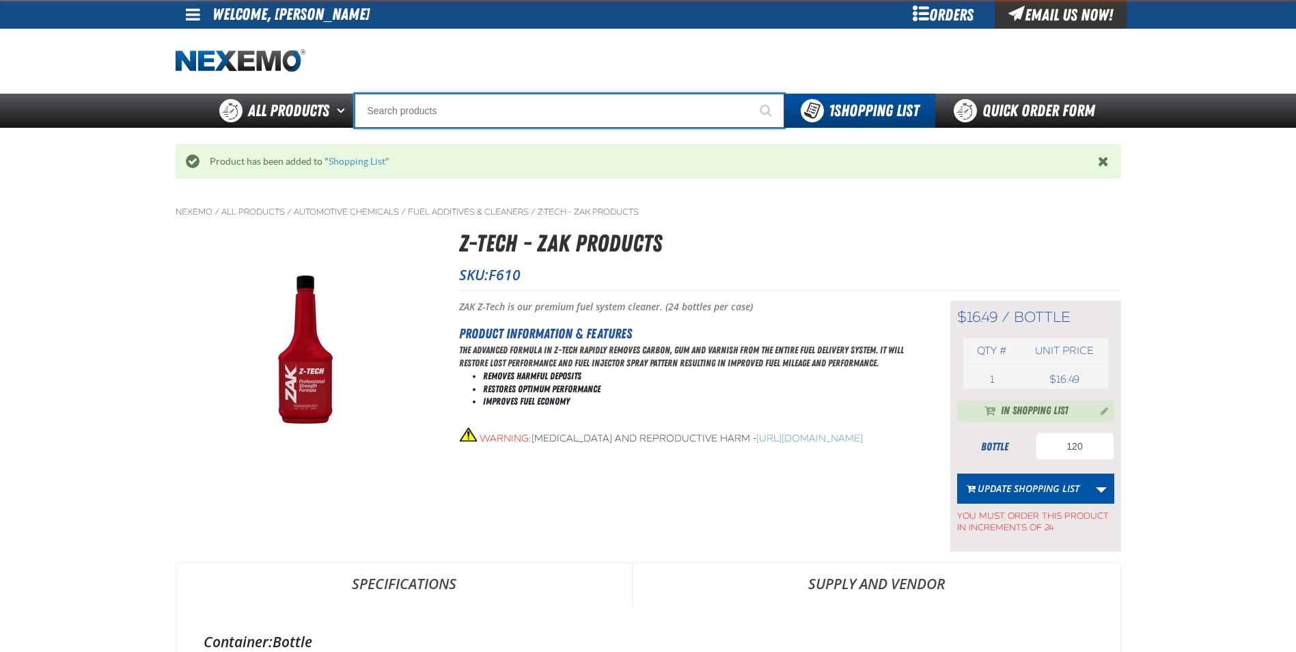
click at [413, 107] on input "Search" at bounding box center [570, 111] width 430 height 34
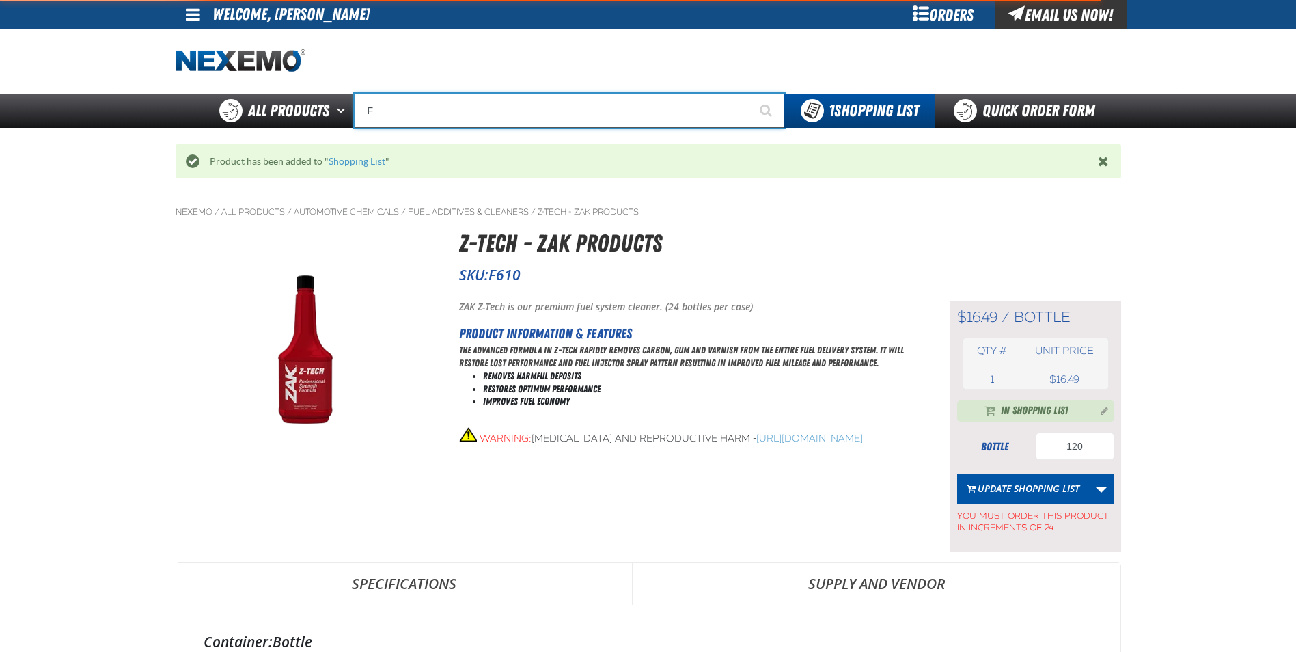
type input "FR"
type input "FROM"
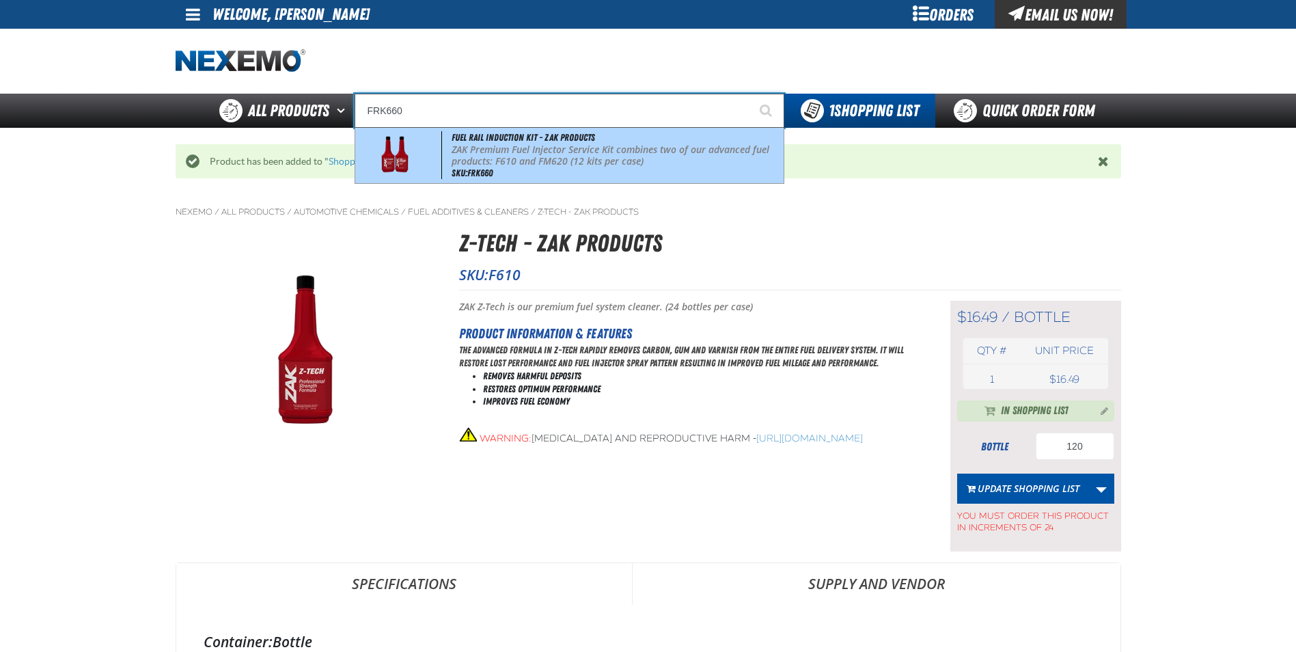
click at [502, 157] on p "ZAK Premium Fuel Injector Service Kit combines two of our advanced fuel product…" at bounding box center [616, 155] width 329 height 23
type input "Fuel Rail Induction Kit - ZAK Products"
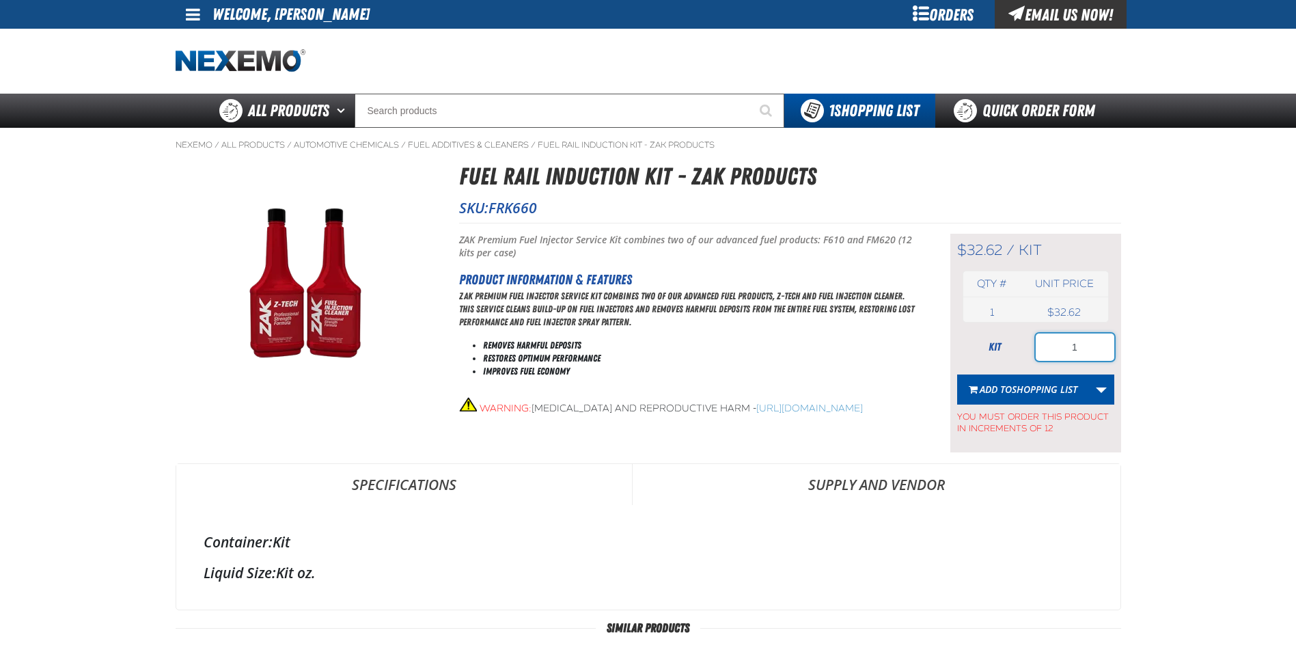
click at [1083, 346] on input "1" at bounding box center [1075, 346] width 79 height 27
click at [1082, 346] on input "1" at bounding box center [1075, 346] width 79 height 27
type input "36"
click at [1043, 394] on span "Shopping List" at bounding box center [1045, 389] width 66 height 13
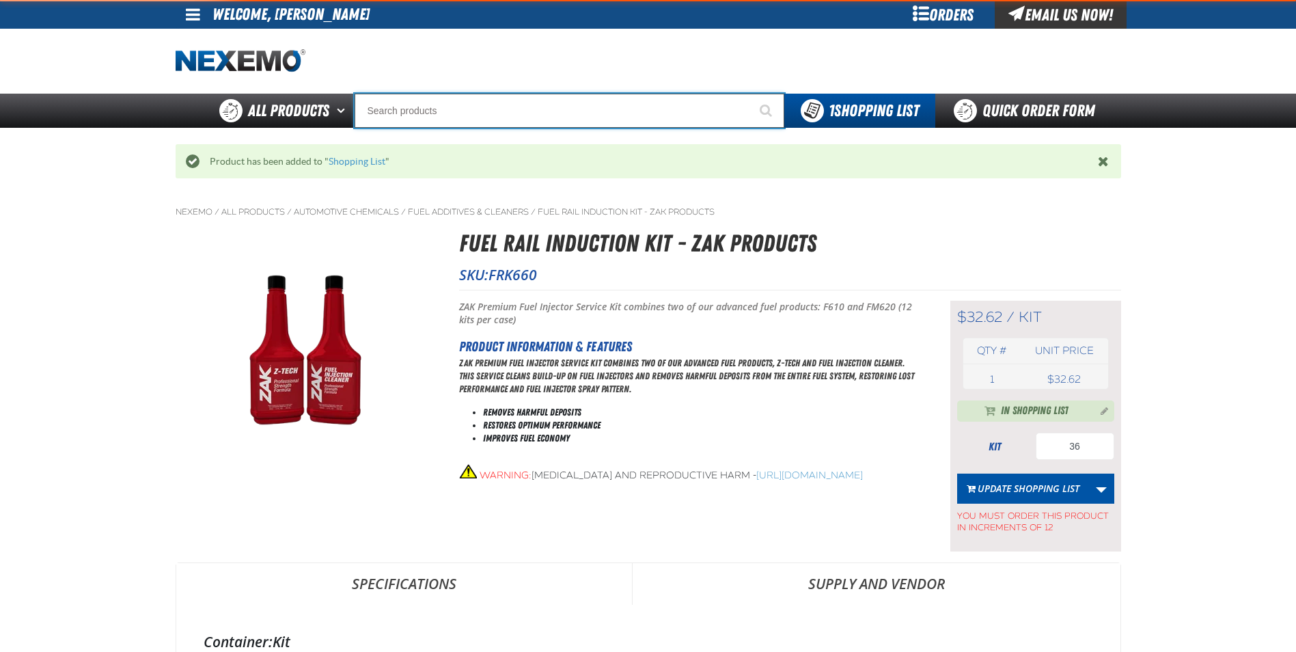
click at [499, 113] on input "Search" at bounding box center [570, 111] width 430 height 34
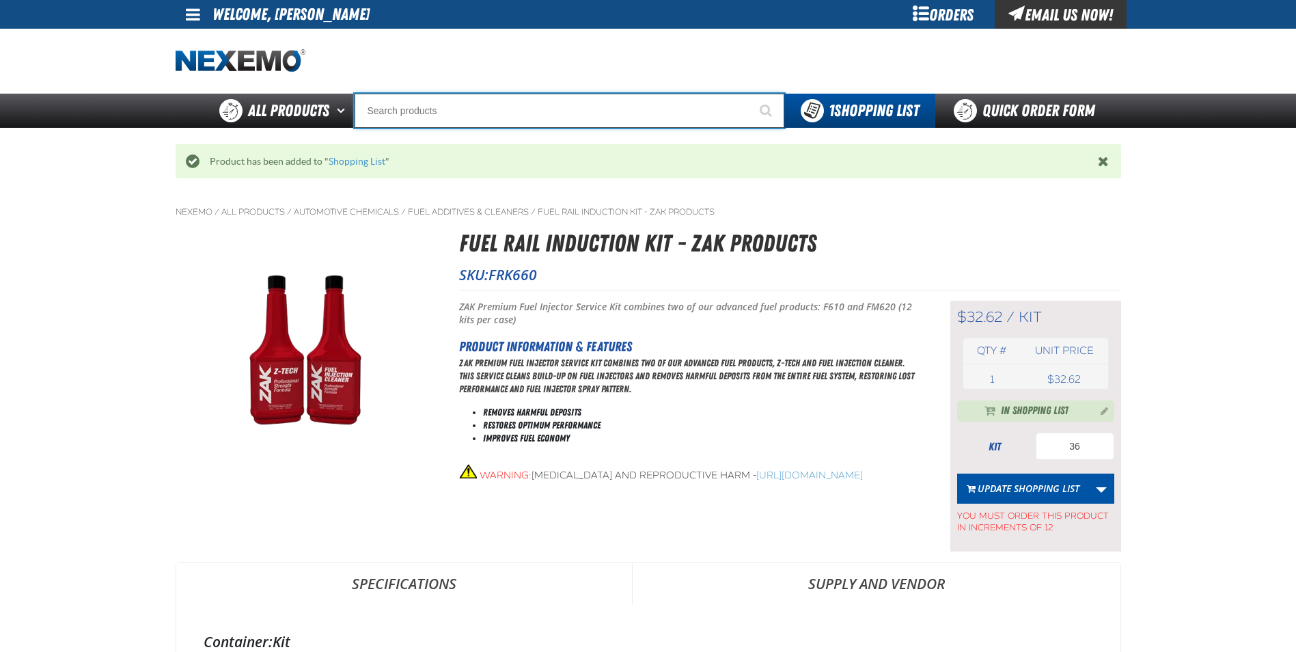
type input "R"
type input "ROADSIDE R"
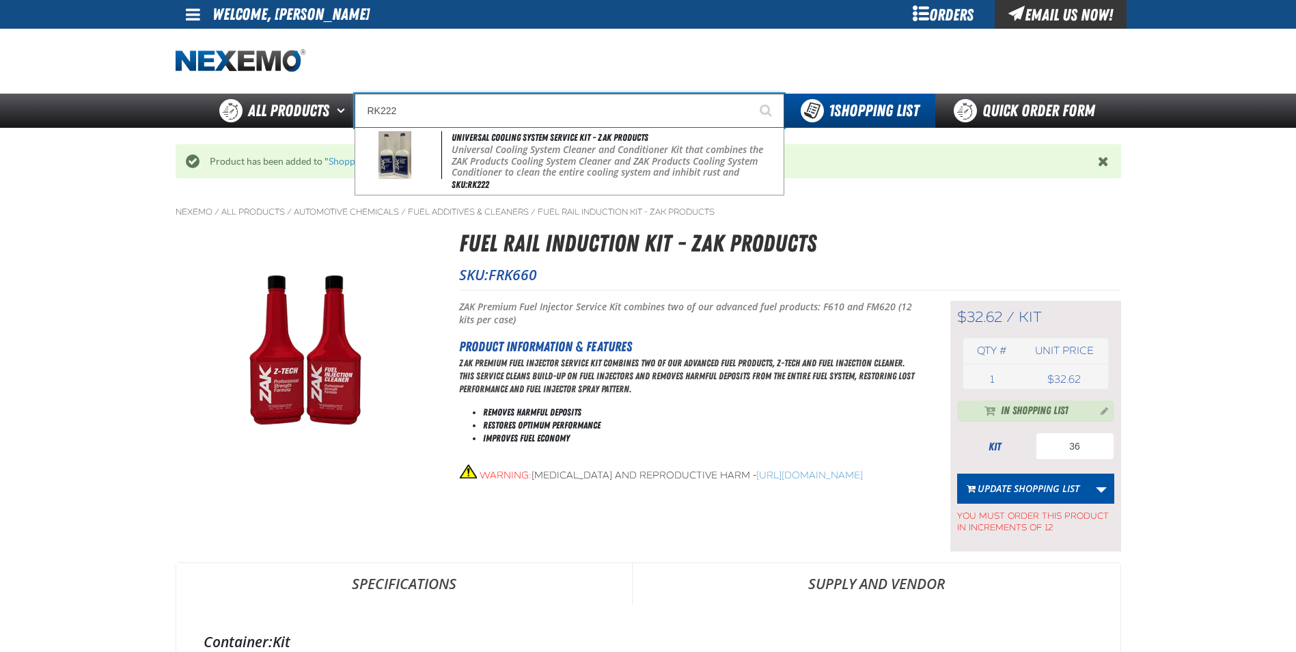
type input "RK222"
click at [750, 94] on button "Start Searching" at bounding box center [767, 111] width 34 height 34
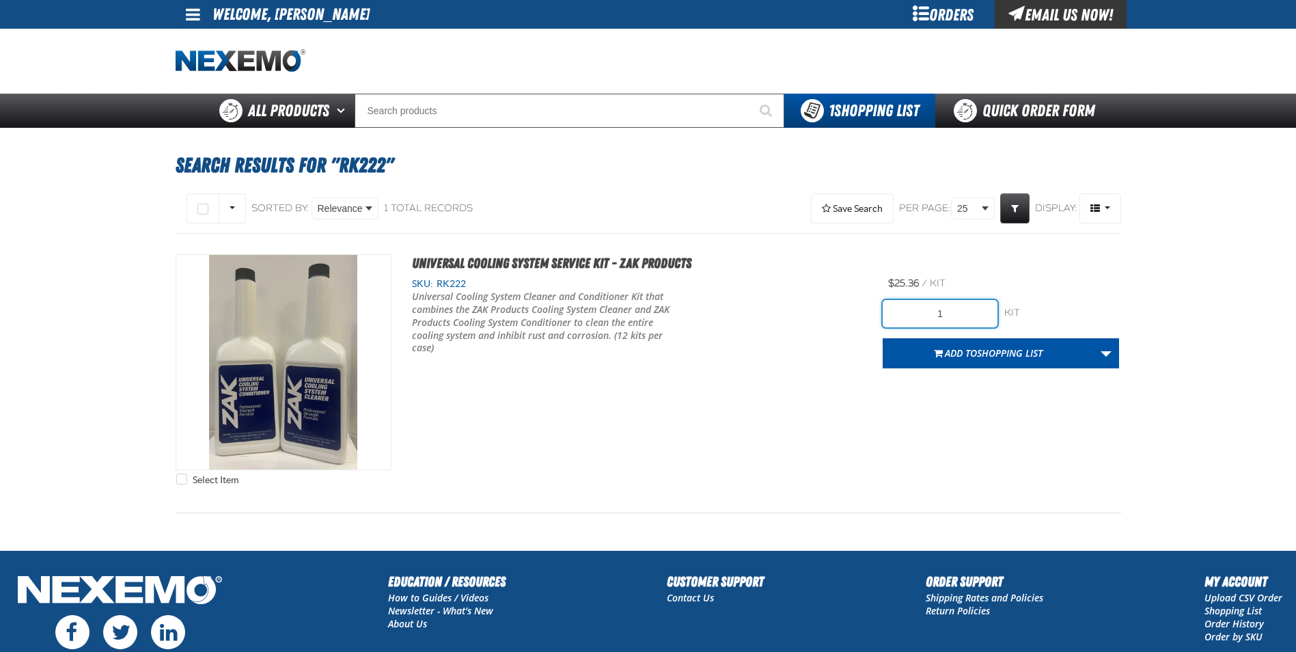
drag, startPoint x: 963, startPoint y: 315, endPoint x: 920, endPoint y: 322, distance: 43.7
click at [909, 321] on input "1" at bounding box center [940, 313] width 115 height 27
type input "24"
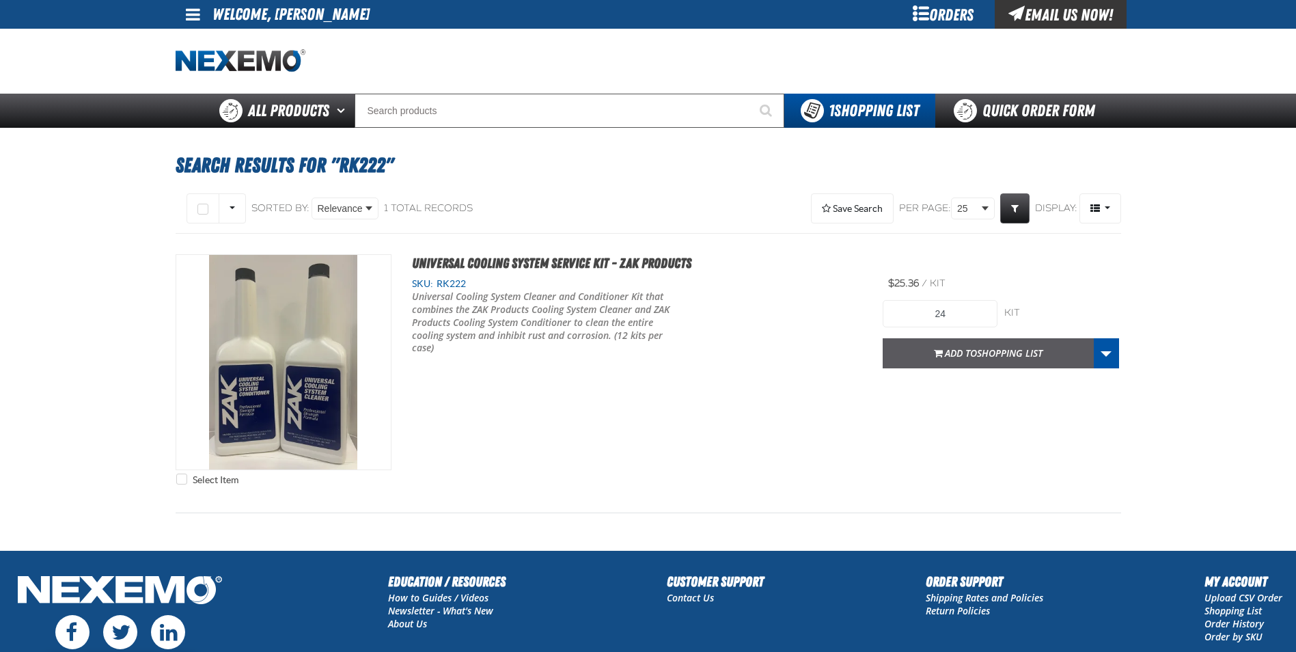
click at [959, 359] on span "Add to Shopping List" at bounding box center [994, 352] width 98 height 13
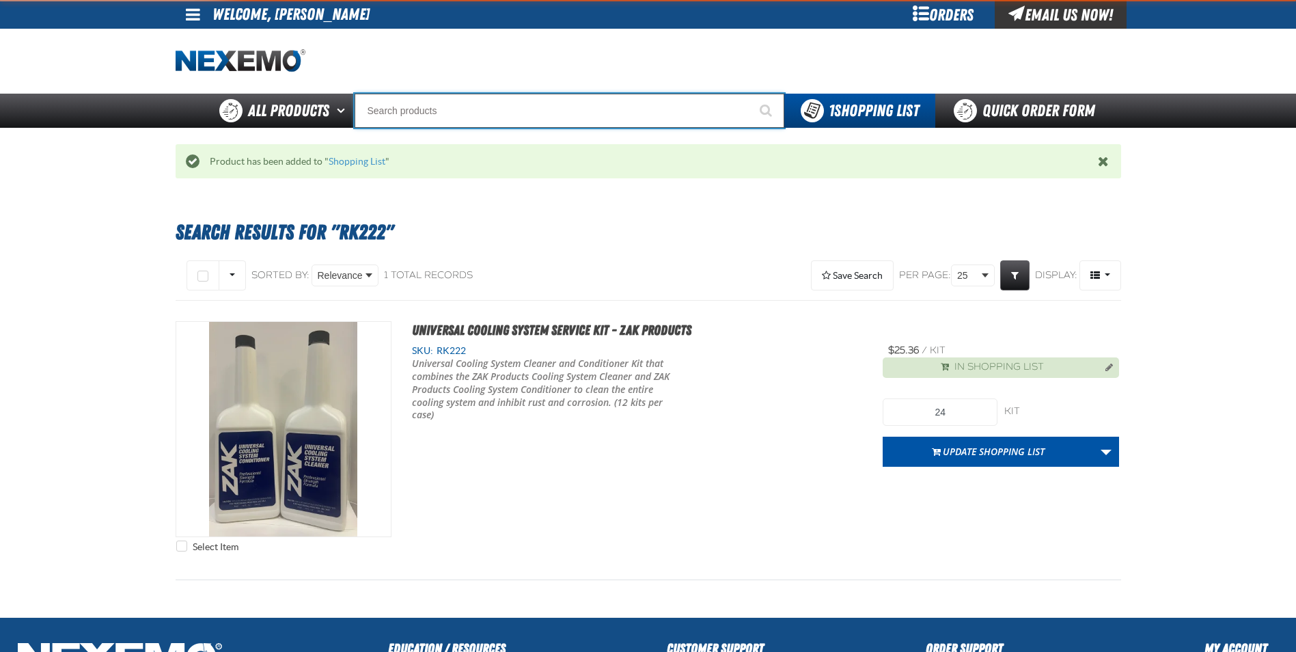
click at [416, 113] on input "Search" at bounding box center [570, 111] width 430 height 34
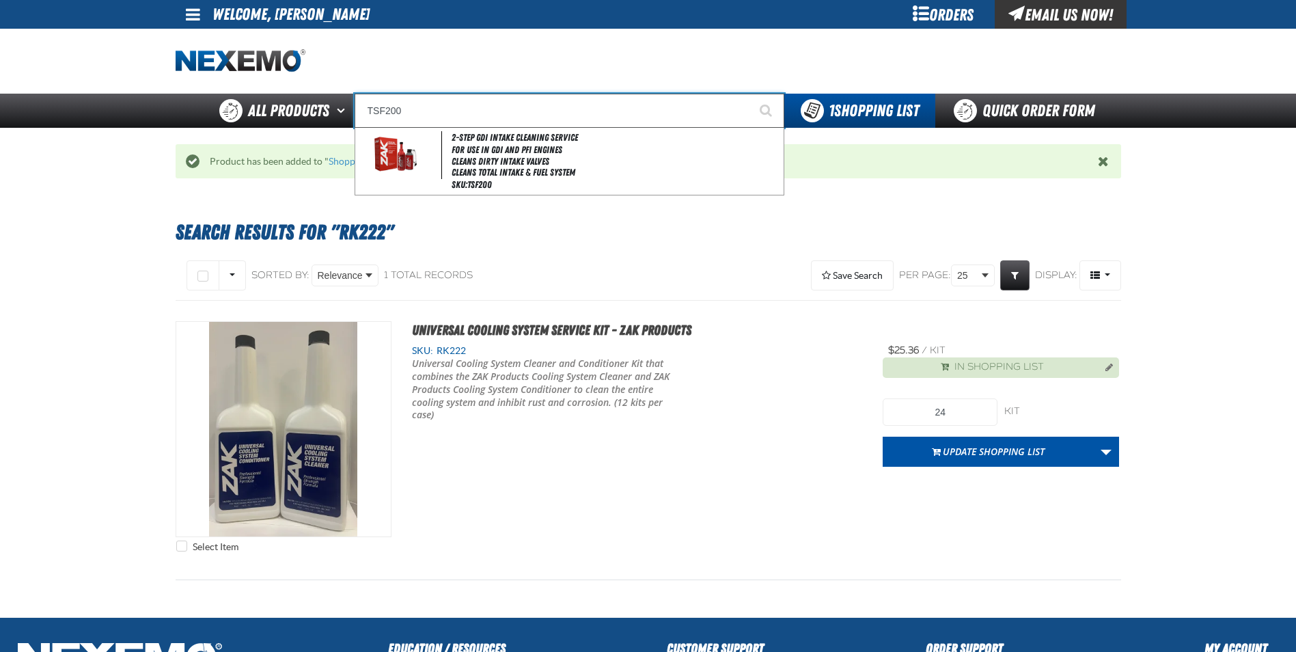
type input "TSF200"
click at [750, 94] on button "Start Searching" at bounding box center [767, 111] width 34 height 34
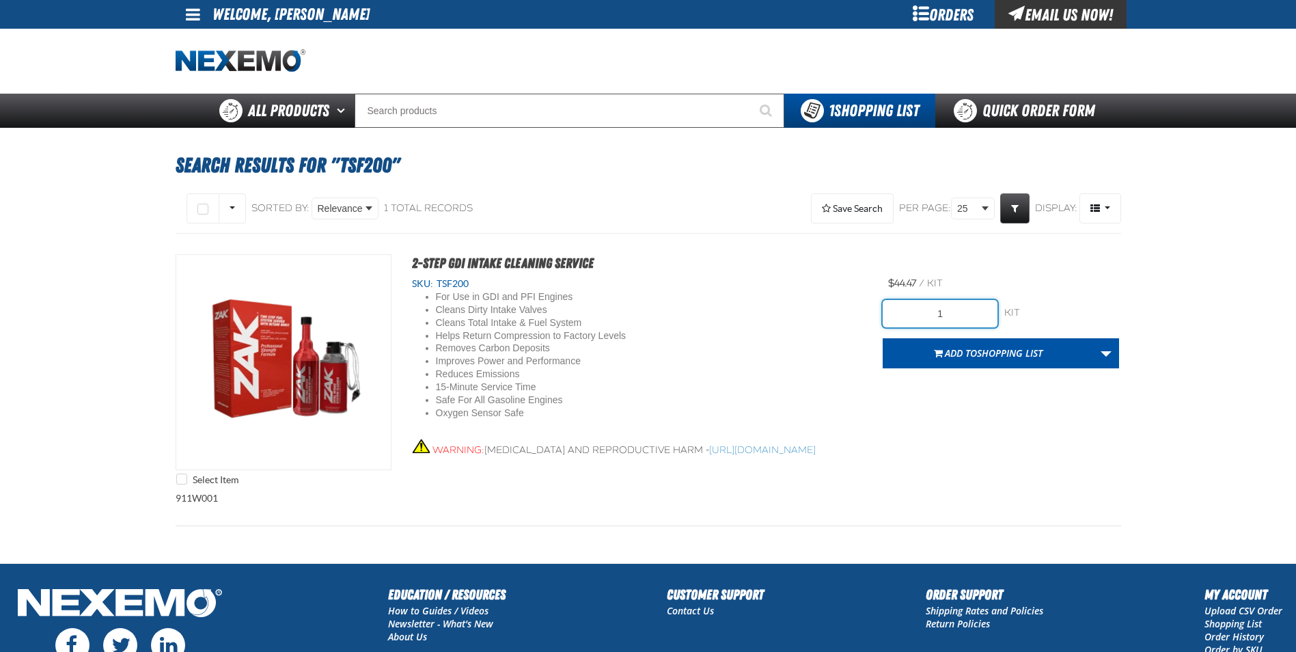
click at [945, 309] on input "1" at bounding box center [940, 313] width 115 height 27
type input "18"
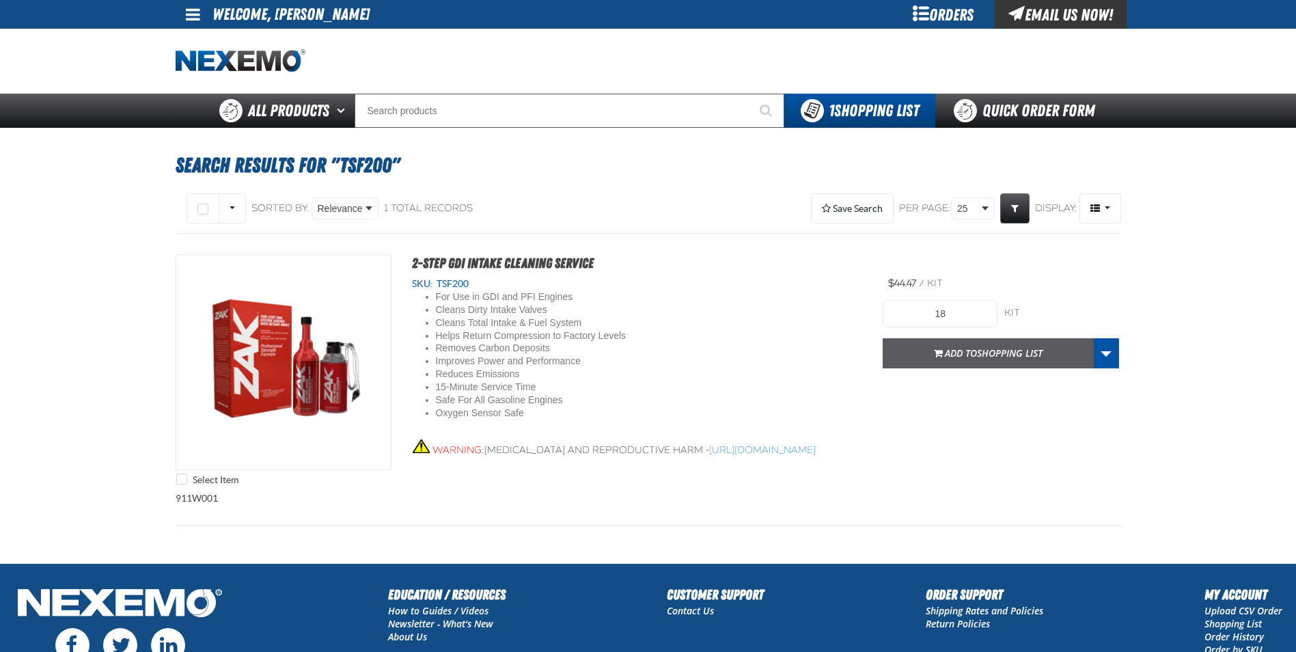
click at [968, 361] on button "Add to Shopping List" at bounding box center [988, 353] width 211 height 30
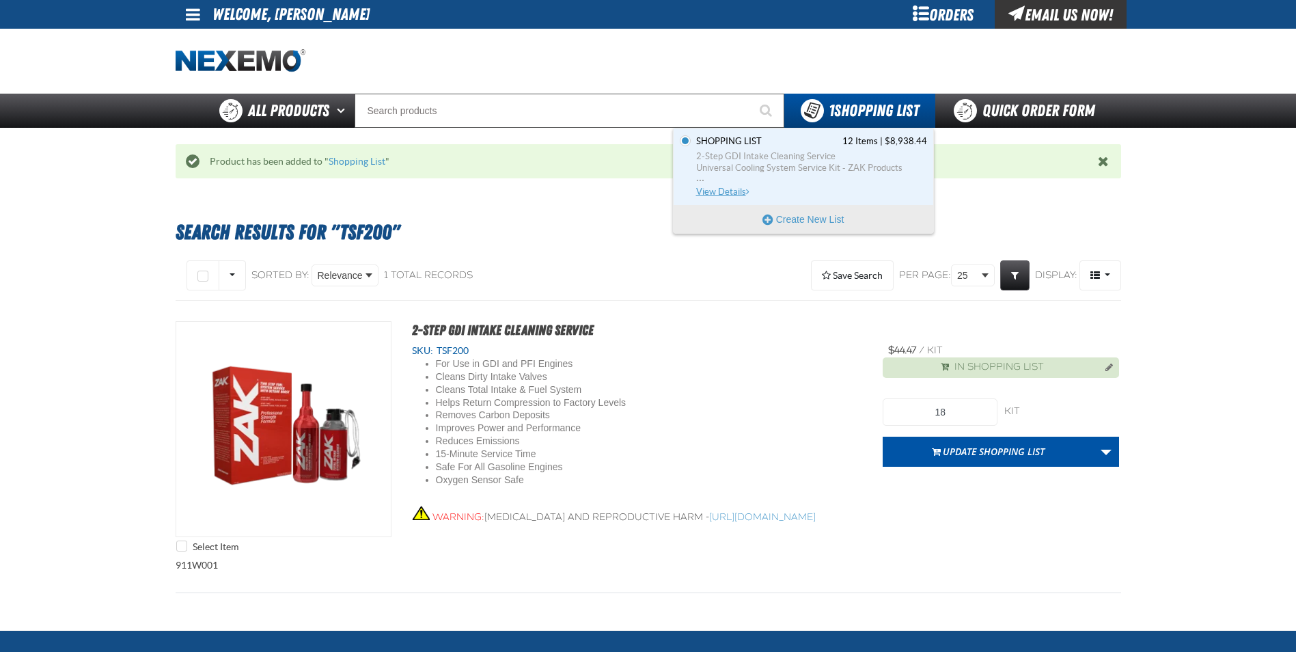
click at [714, 190] on span "View Details" at bounding box center [723, 192] width 55 height 10
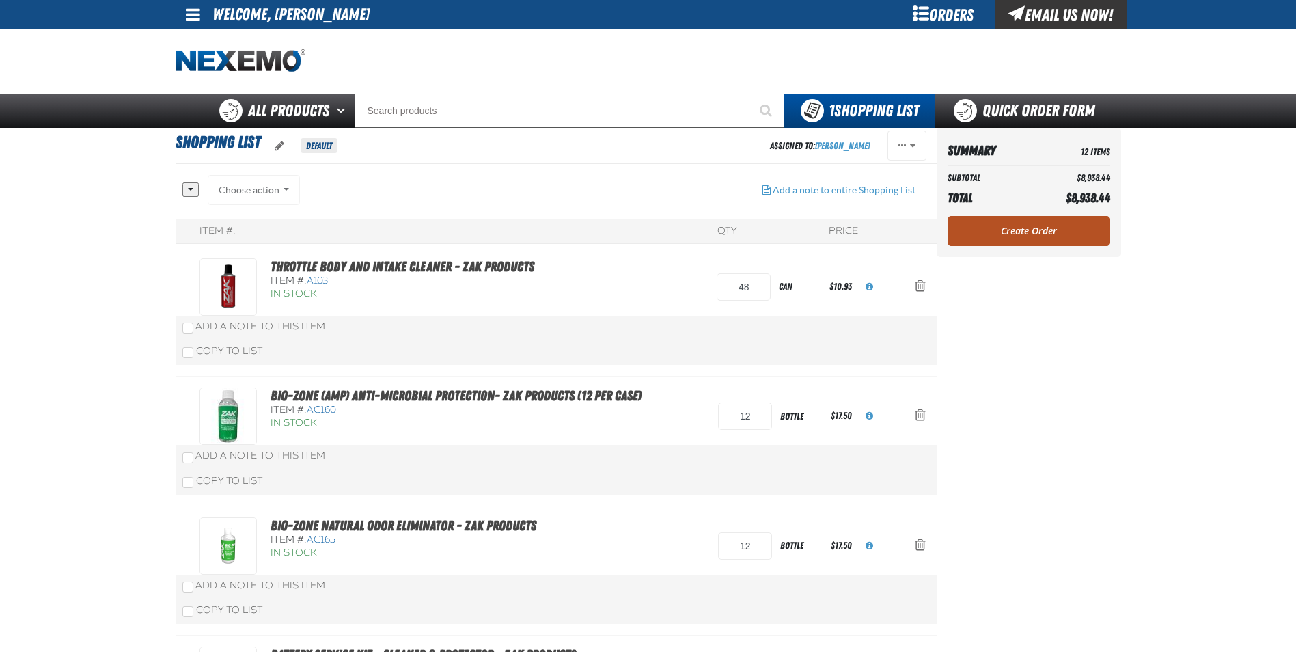
click at [1039, 223] on link "Create Order" at bounding box center [1029, 231] width 163 height 30
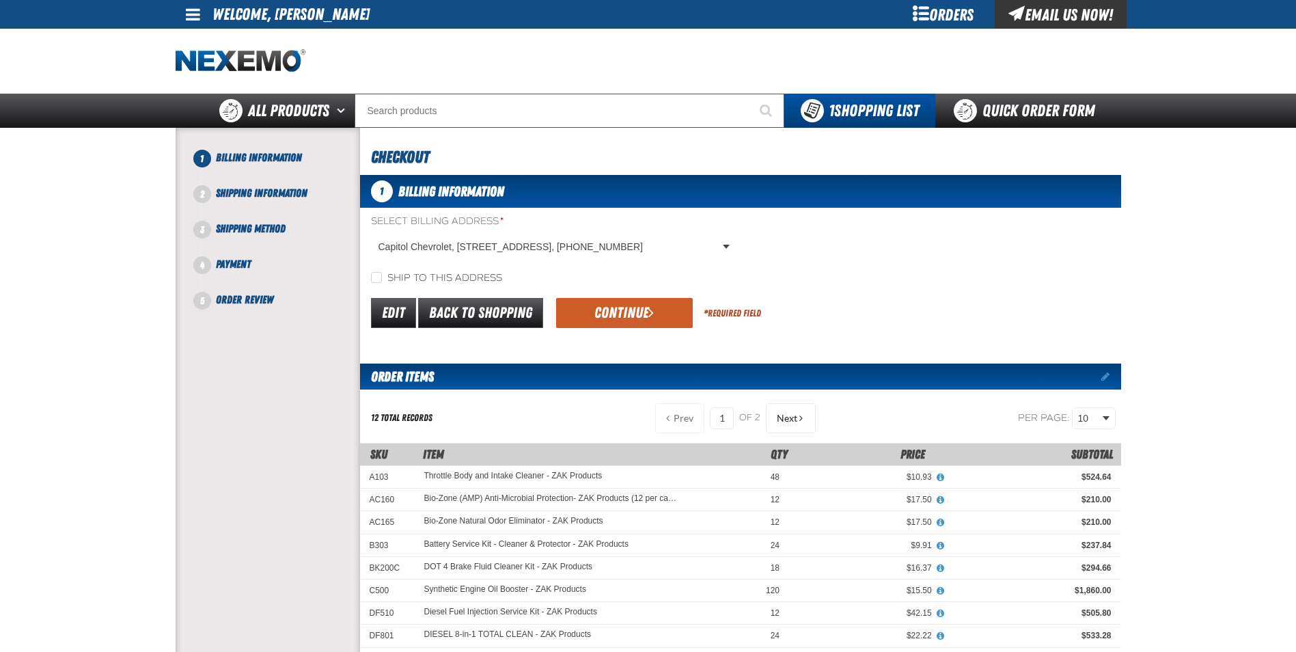
drag, startPoint x: 589, startPoint y: 312, endPoint x: 332, endPoint y: 286, distance: 258.1
click at [588, 312] on button "Continue" at bounding box center [624, 313] width 137 height 30
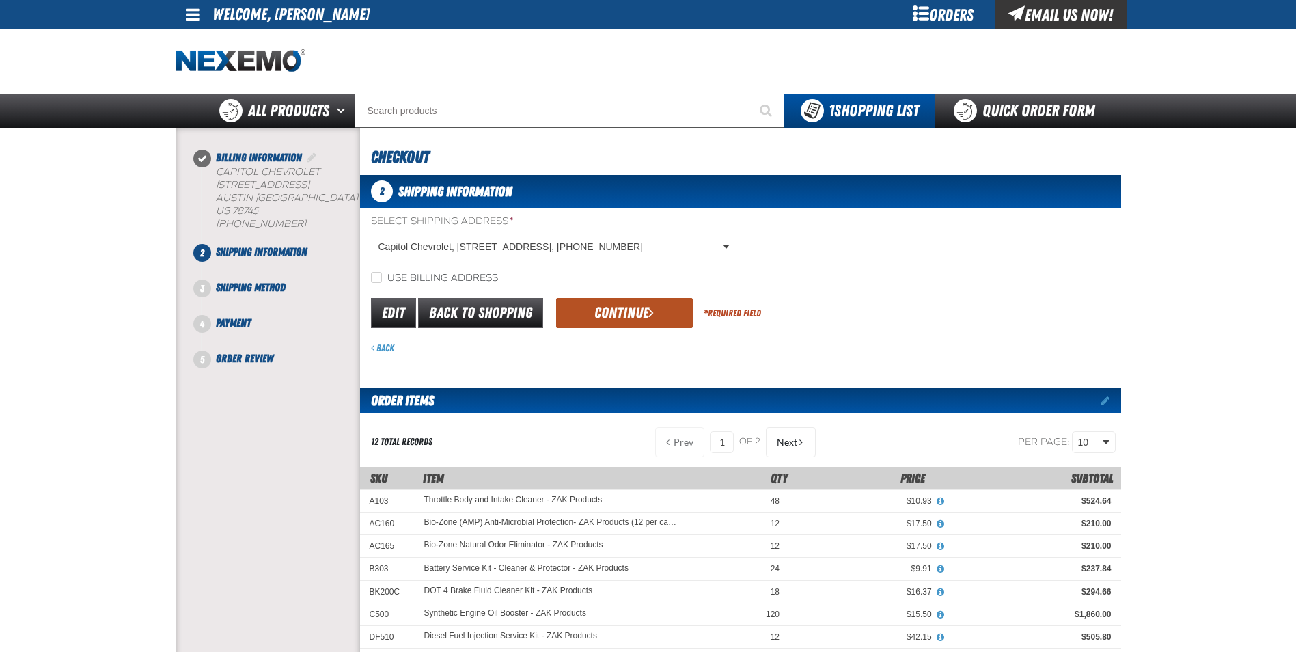
click at [618, 309] on button "Continue" at bounding box center [624, 313] width 137 height 30
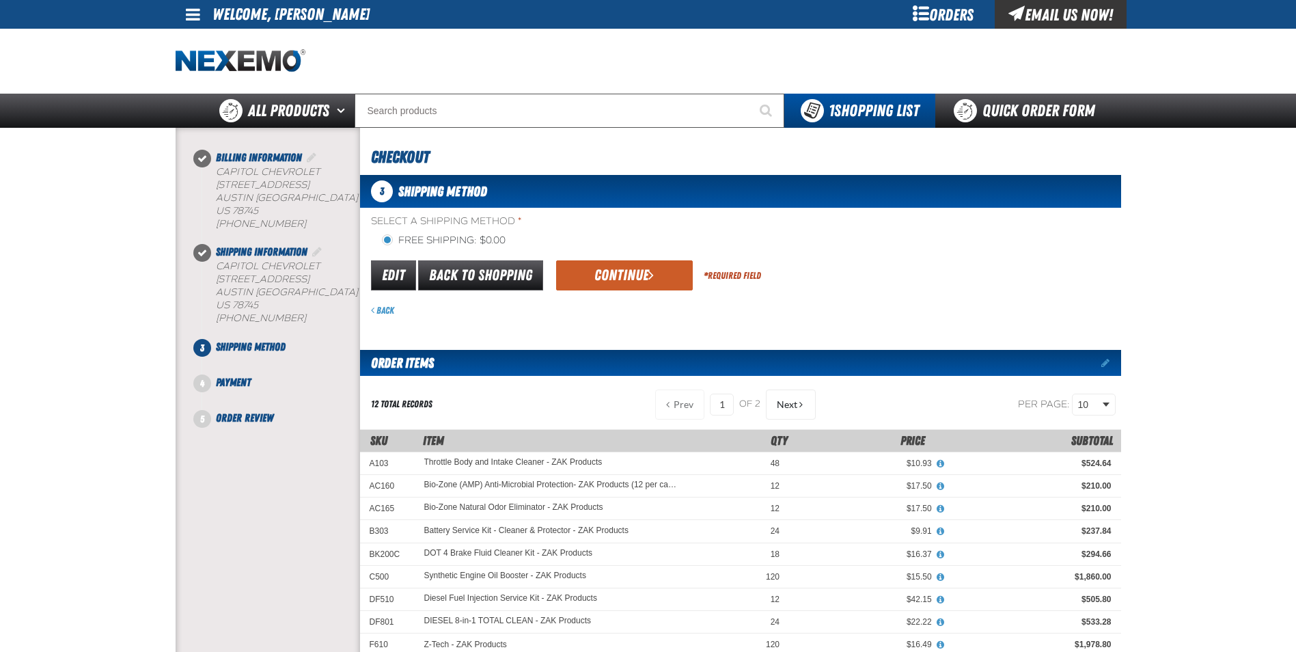
click at [622, 283] on button "Continue" at bounding box center [624, 275] width 137 height 30
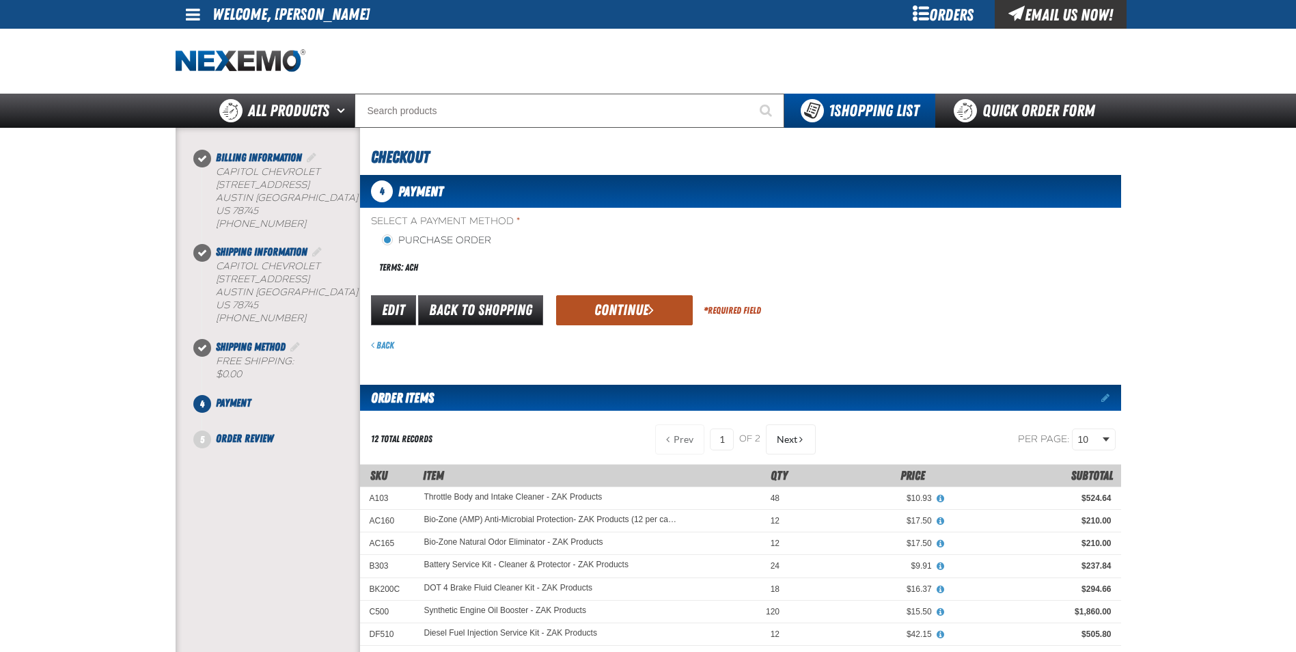
click at [635, 303] on button "Continue" at bounding box center [624, 310] width 137 height 30
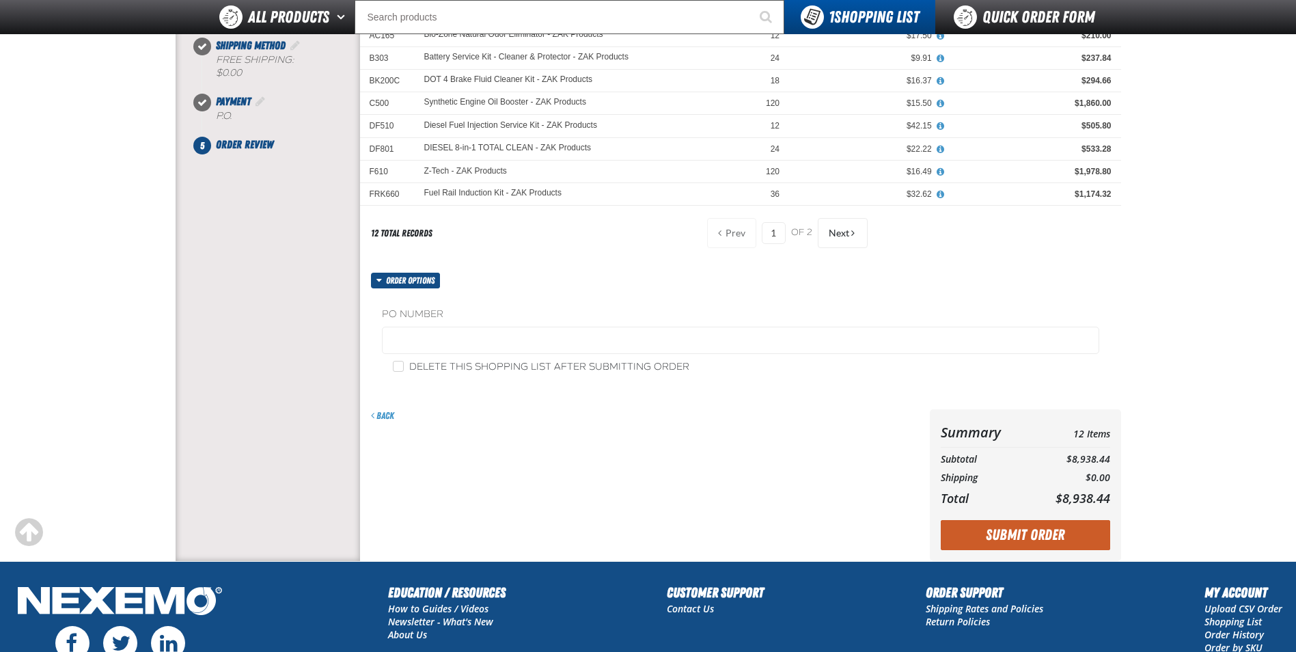
scroll to position [273, 0]
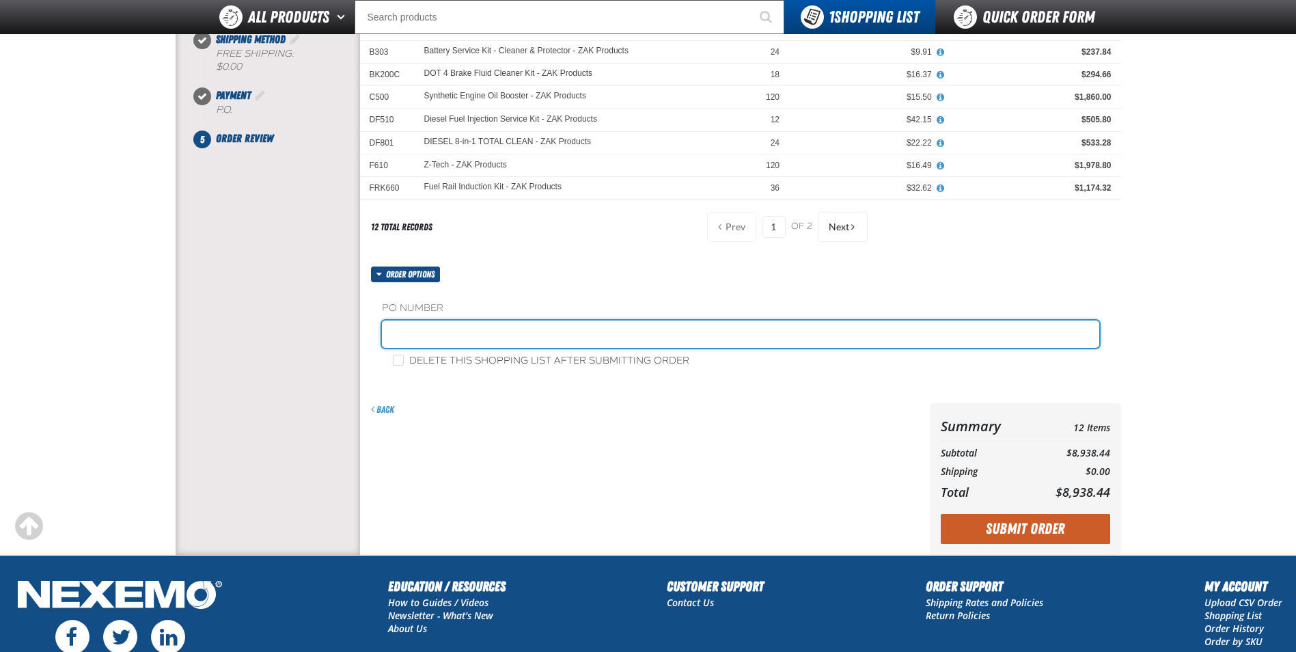
click at [464, 333] on input "text" at bounding box center [740, 333] width 717 height 27
type input "[PERSON_NAME]"
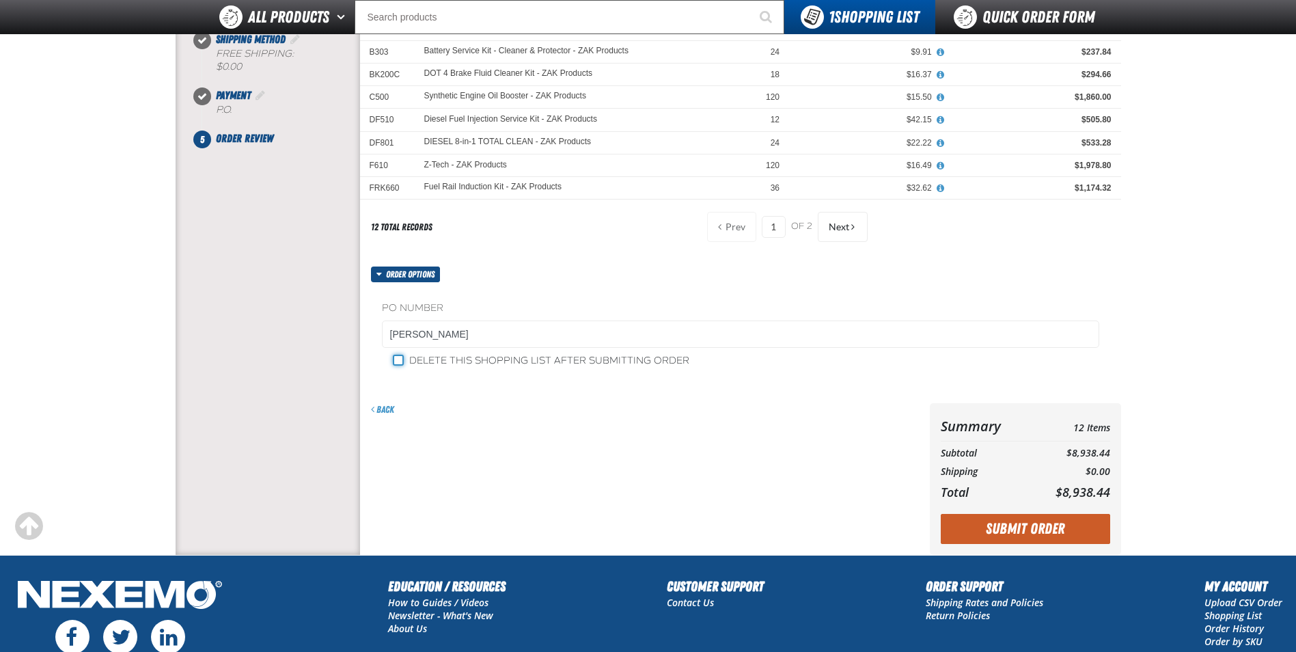
click at [398, 363] on input "Delete this shopping list after submitting order" at bounding box center [398, 360] width 11 height 11
checkbox input "true"
click at [1058, 527] on button "Submit Order" at bounding box center [1025, 529] width 169 height 30
